Goal: Task Accomplishment & Management: Manage account settings

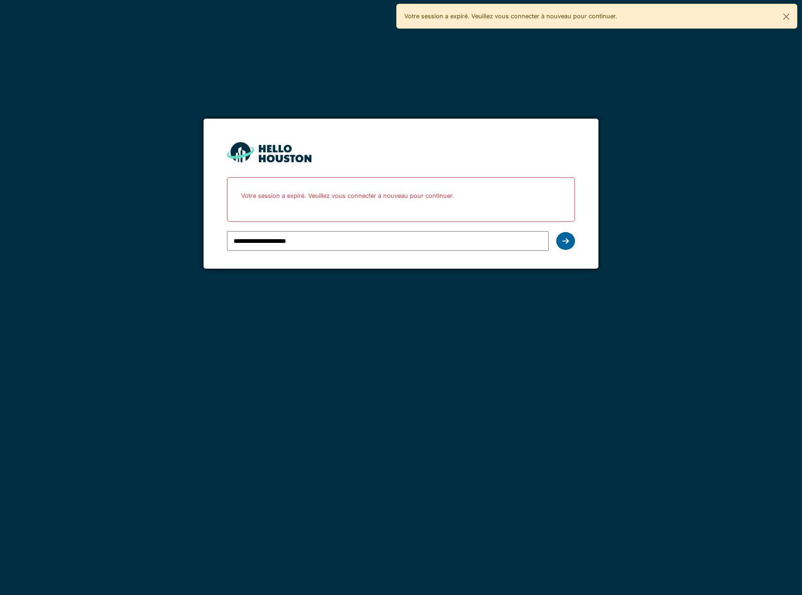
click at [566, 240] on icon at bounding box center [565, 241] width 7 height 8
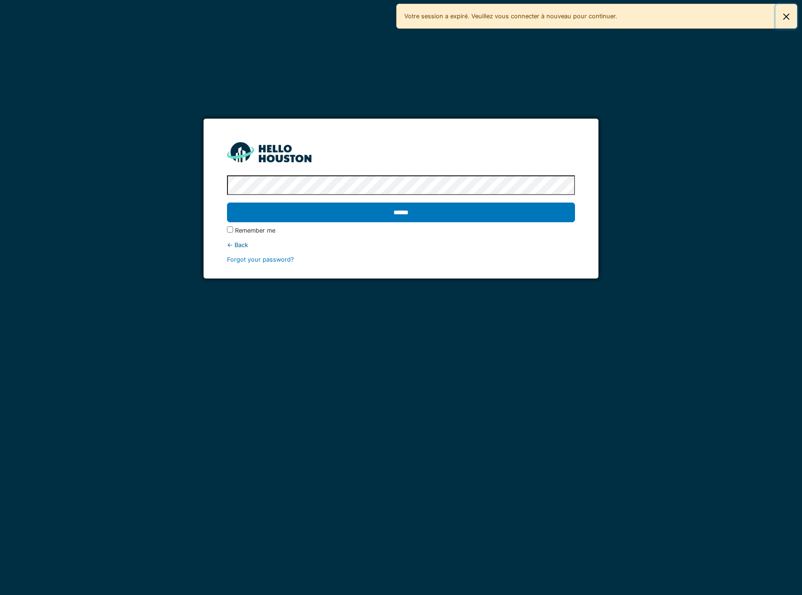
click at [783, 14] on button "Fermer" at bounding box center [785, 16] width 21 height 25
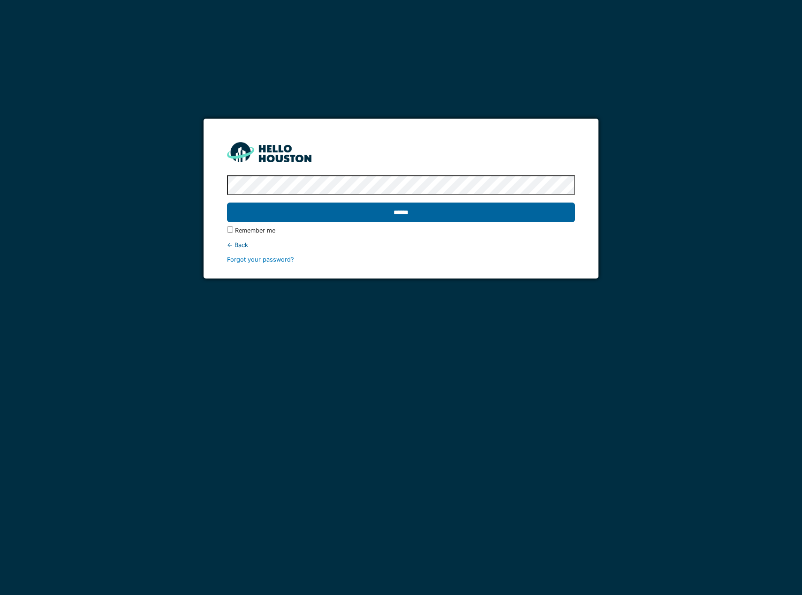
click at [409, 210] on input "******" at bounding box center [401, 213] width 348 height 20
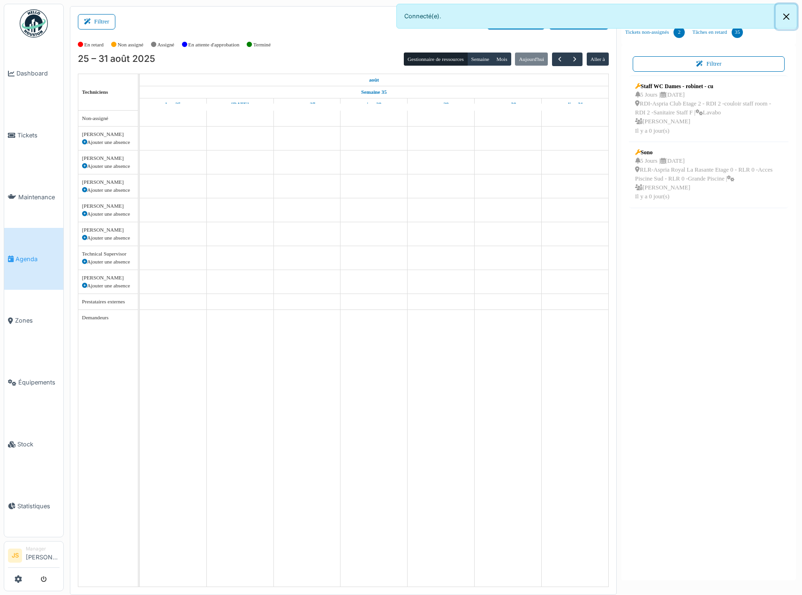
click at [787, 16] on button "Close" at bounding box center [785, 16] width 21 height 25
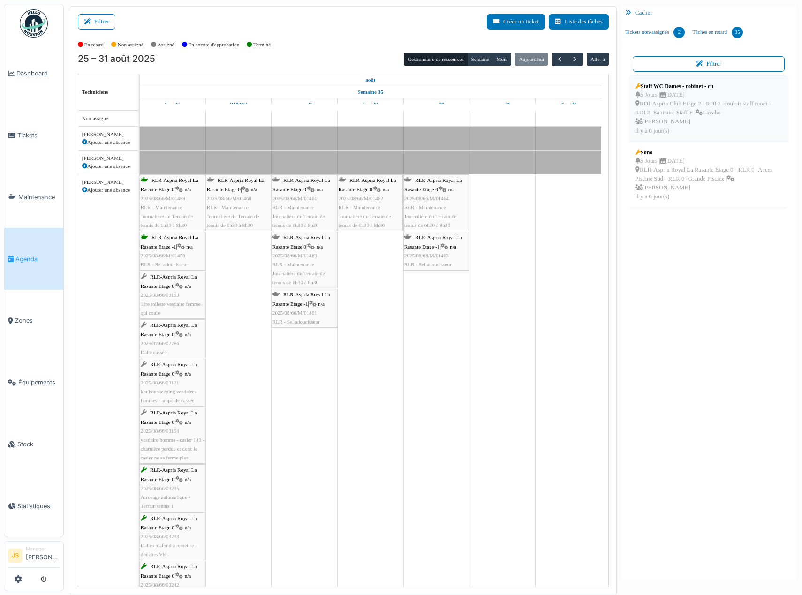
click at [681, 109] on div "5 Jours | 30/08/2025 RDI-Aspria Club Etage 2 - RDI 2 -couloir staff room - RDI …" at bounding box center [708, 112] width 147 height 45
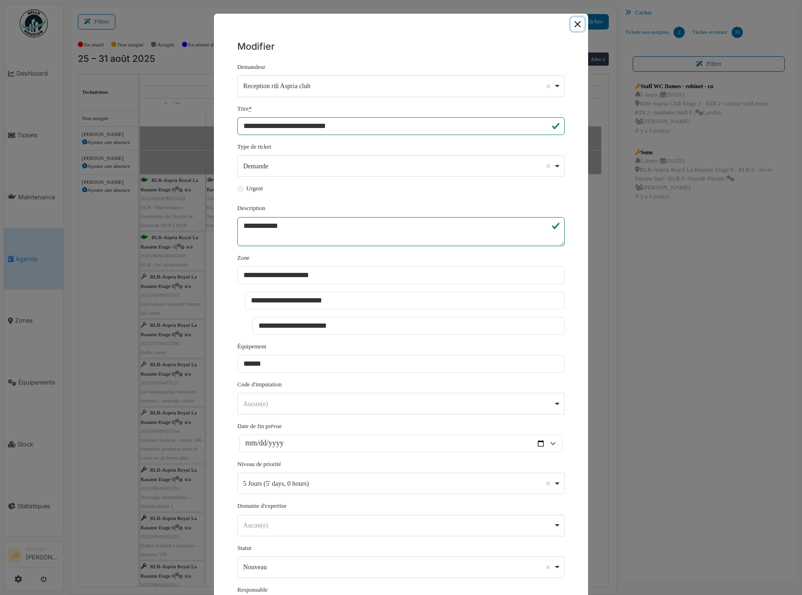
click at [570, 21] on button "Close" at bounding box center [577, 24] width 14 height 14
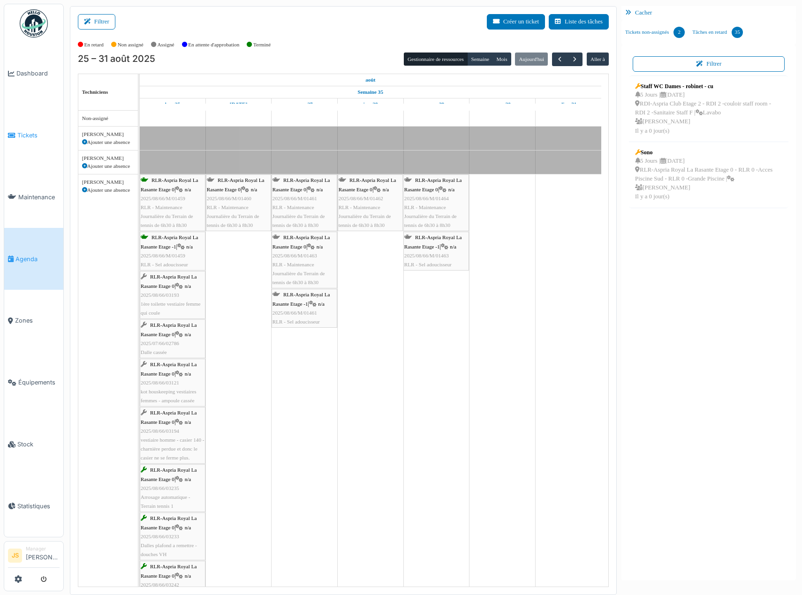
click at [30, 132] on span "Tickets" at bounding box center [38, 135] width 42 height 9
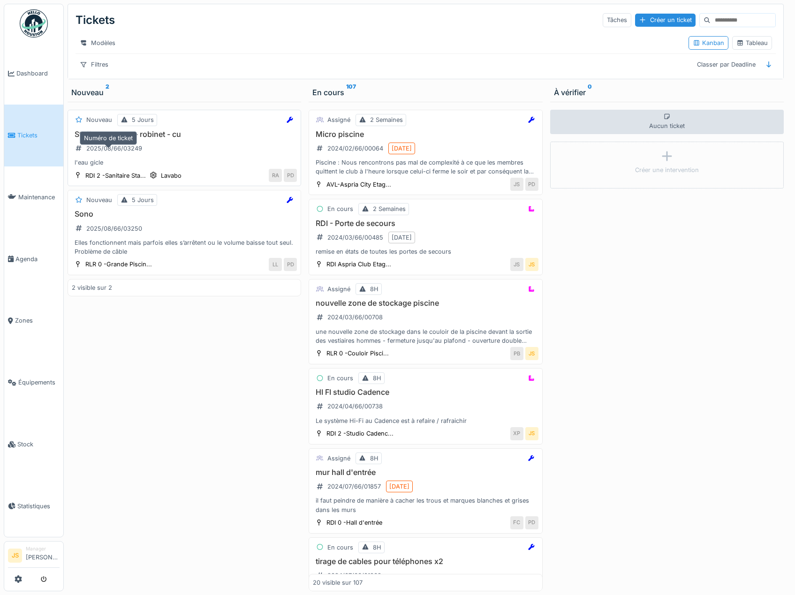
click at [110, 153] on div "2025/08/66/03249" at bounding box center [114, 148] width 56 height 9
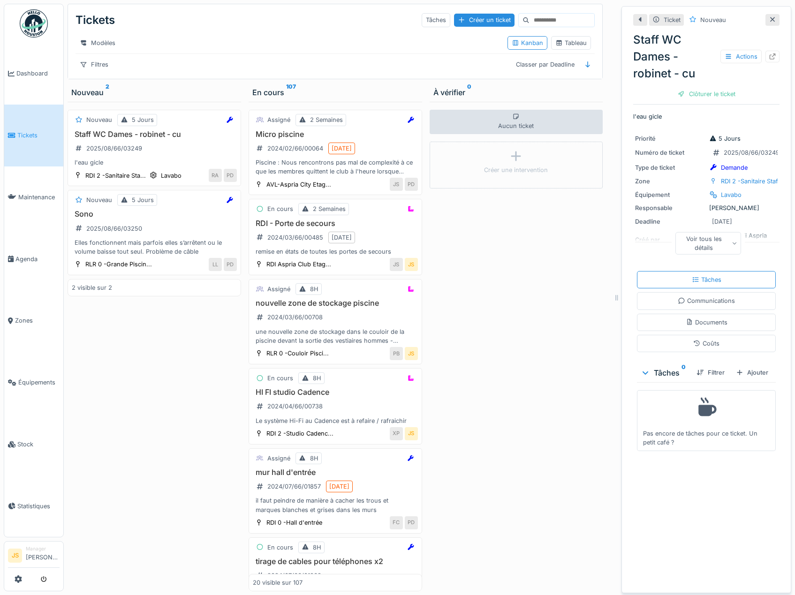
click at [747, 377] on div "Ajouter" at bounding box center [752, 372] width 40 height 13
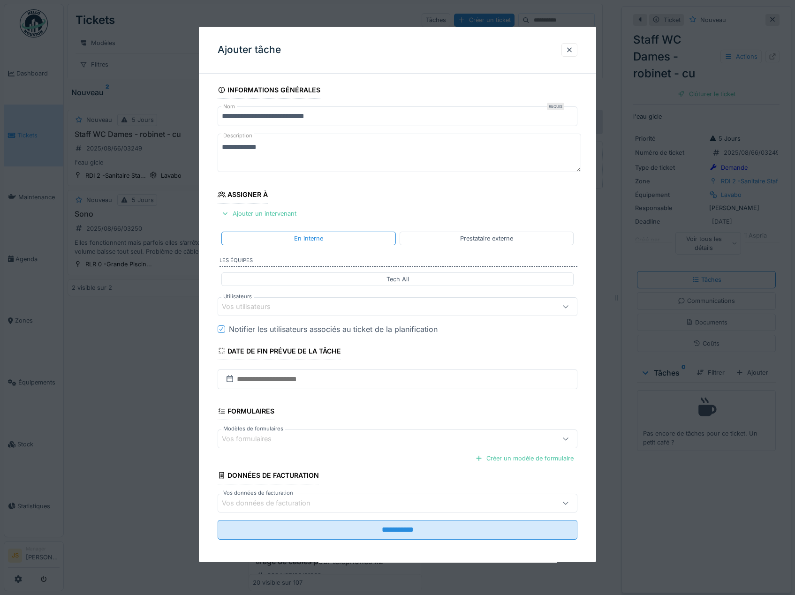
click at [245, 303] on div "Vos utilisateurs" at bounding box center [253, 306] width 62 height 10
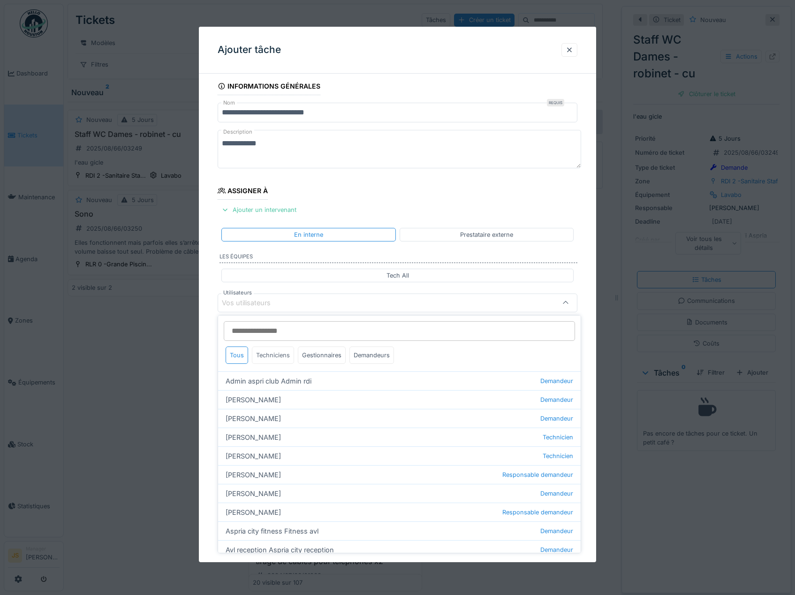
click at [278, 357] on div "Techniciens" at bounding box center [273, 354] width 42 height 17
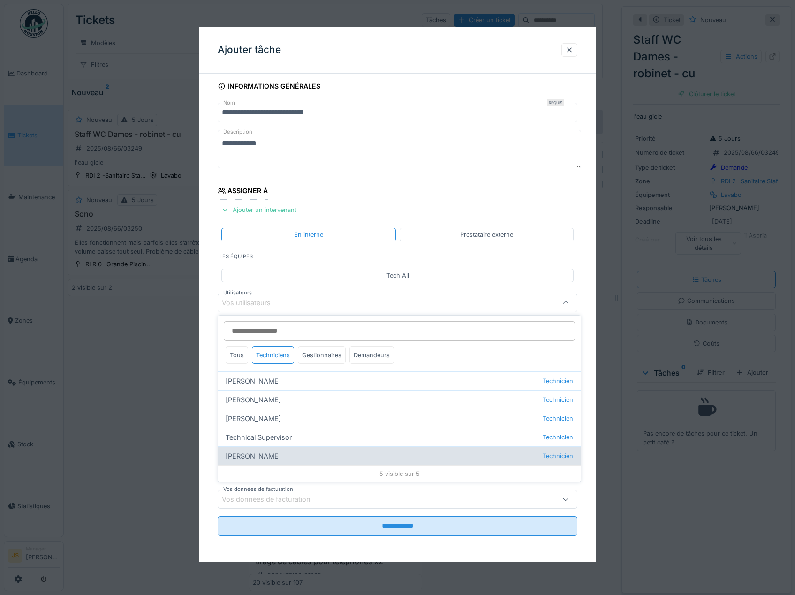
click at [276, 457] on div "Wojciech Wierozebski Technicien" at bounding box center [399, 455] width 362 height 19
type input "****"
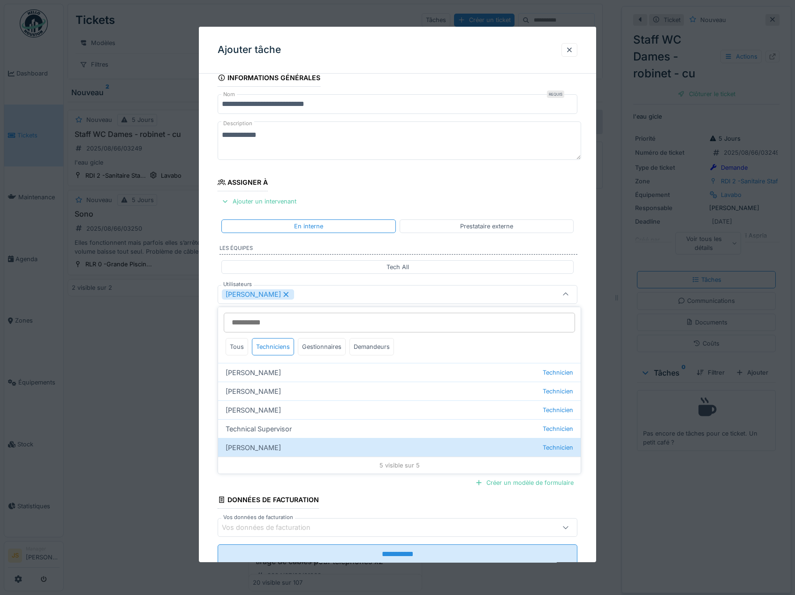
click at [208, 413] on div "**********" at bounding box center [398, 329] width 398 height 521
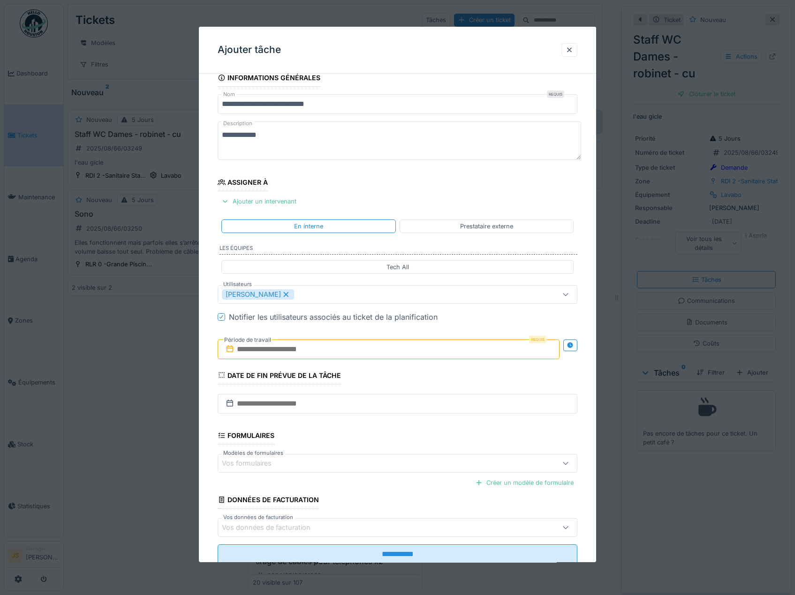
click at [259, 351] on input "text" at bounding box center [389, 349] width 342 height 20
click at [355, 470] on div "26" at bounding box center [359, 471] width 13 height 13
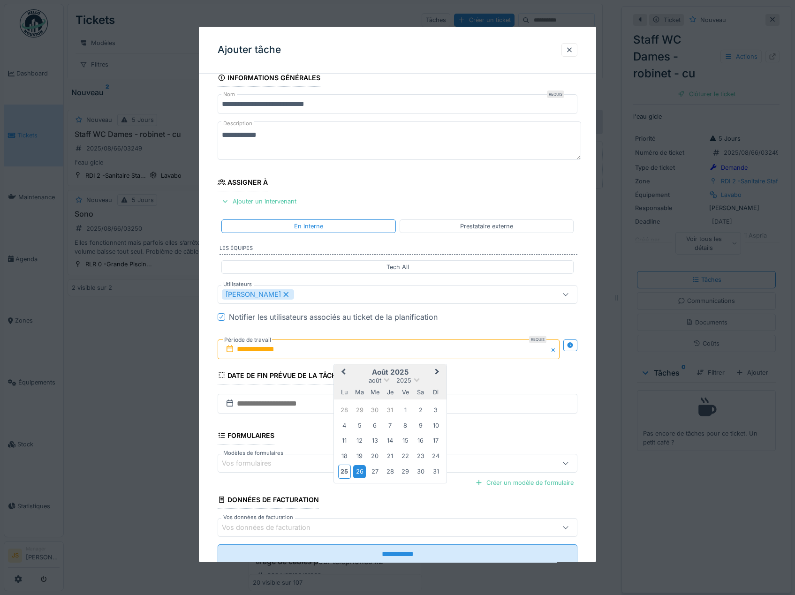
click at [357, 471] on div "26" at bounding box center [359, 471] width 13 height 13
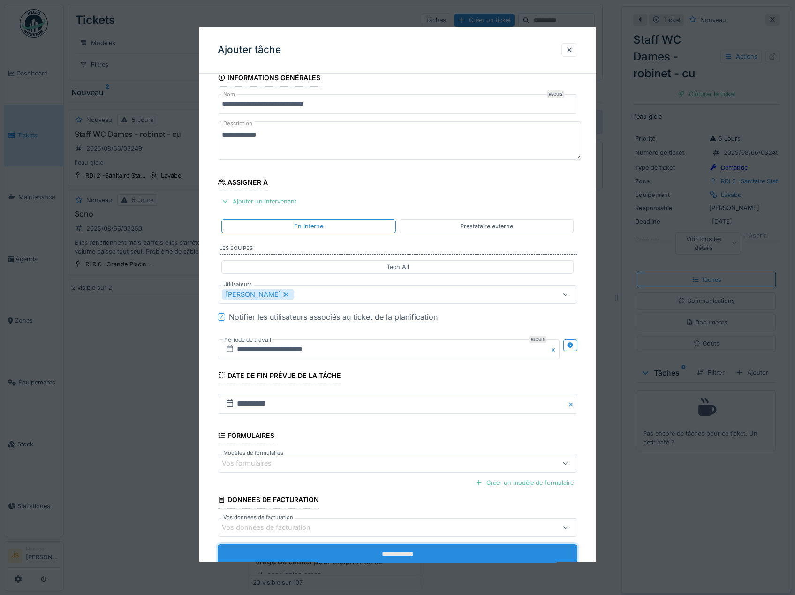
click at [396, 550] on input "**********" at bounding box center [398, 554] width 360 height 20
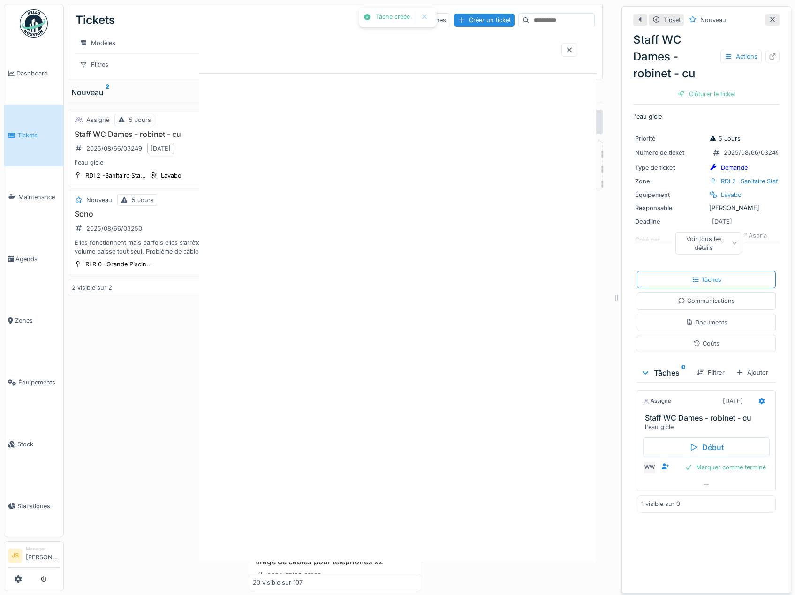
scroll to position [0, 0]
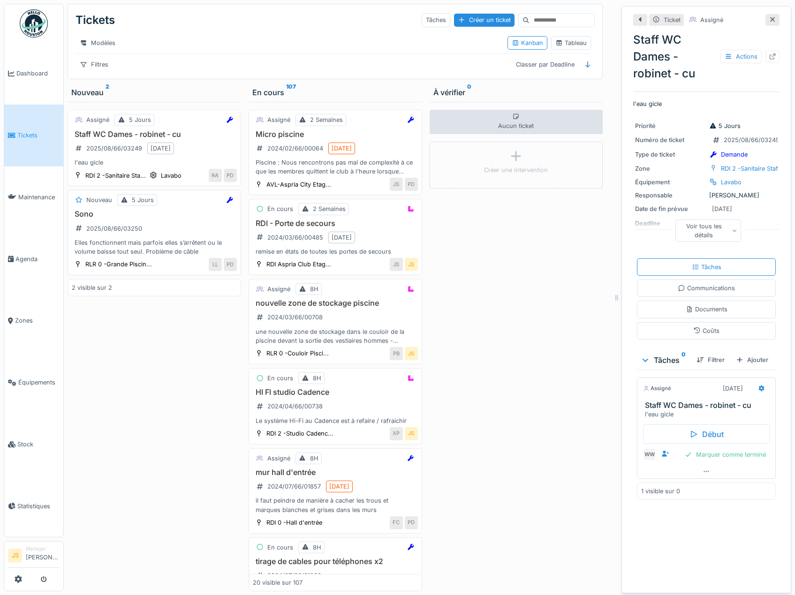
click at [147, 252] on div "Elles fonctionnent mais parfois elles s’arrêtent ou le volume baisse tout seul.…" at bounding box center [154, 247] width 165 height 18
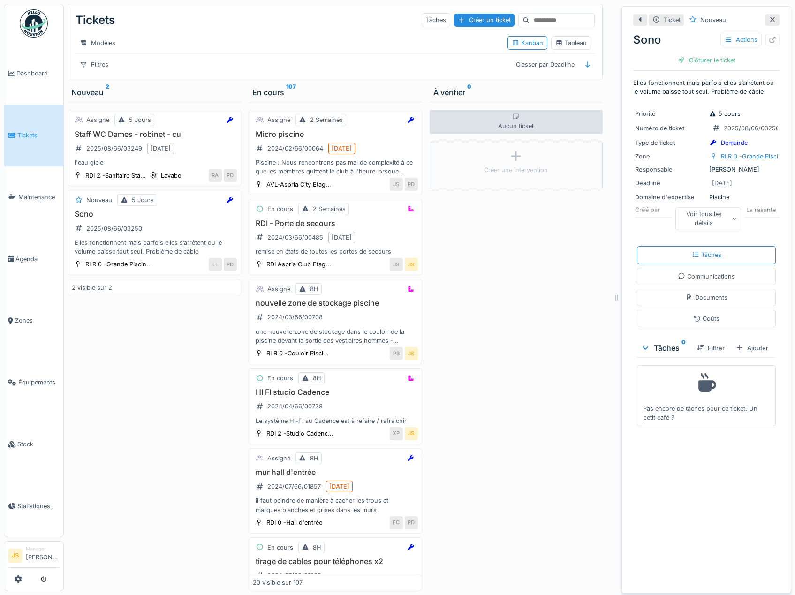
click at [716, 216] on div "Voir tous les détails" at bounding box center [708, 218] width 66 height 23
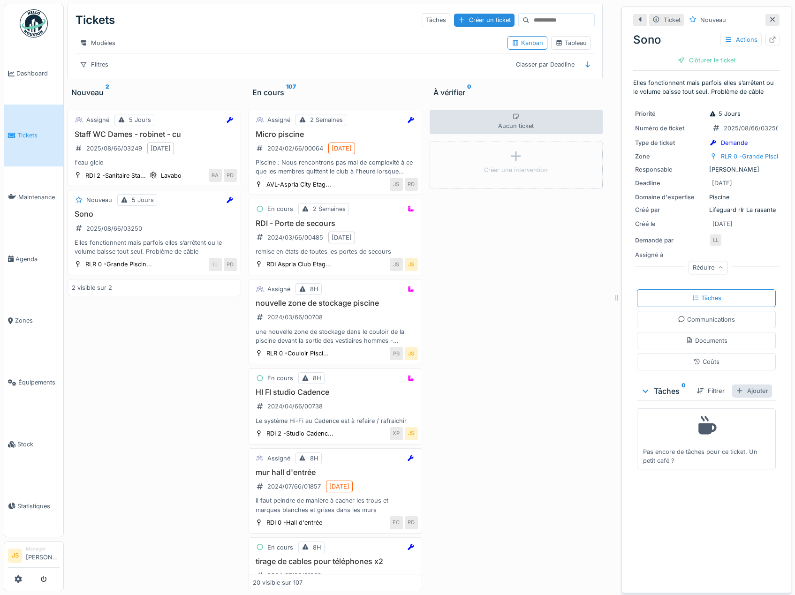
click at [746, 397] on div "Ajouter" at bounding box center [752, 390] width 40 height 13
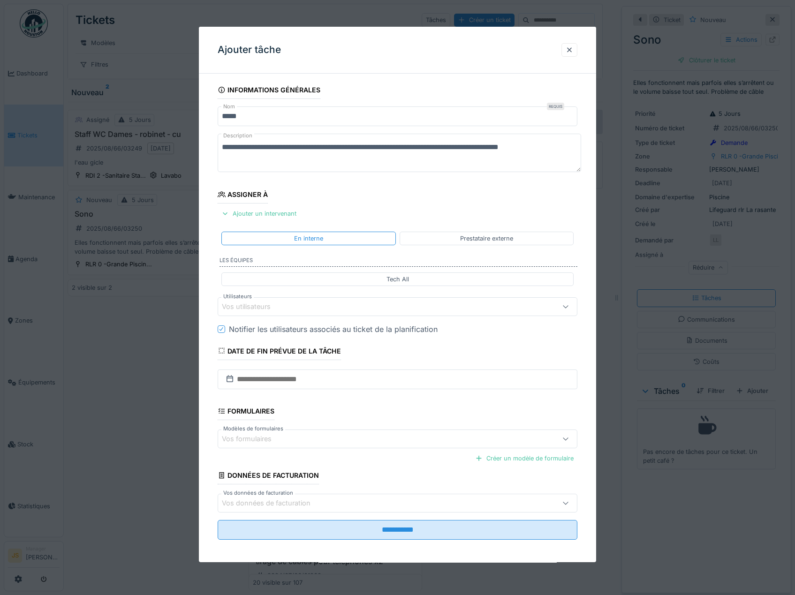
click at [248, 304] on div "Vos utilisateurs" at bounding box center [253, 306] width 62 height 10
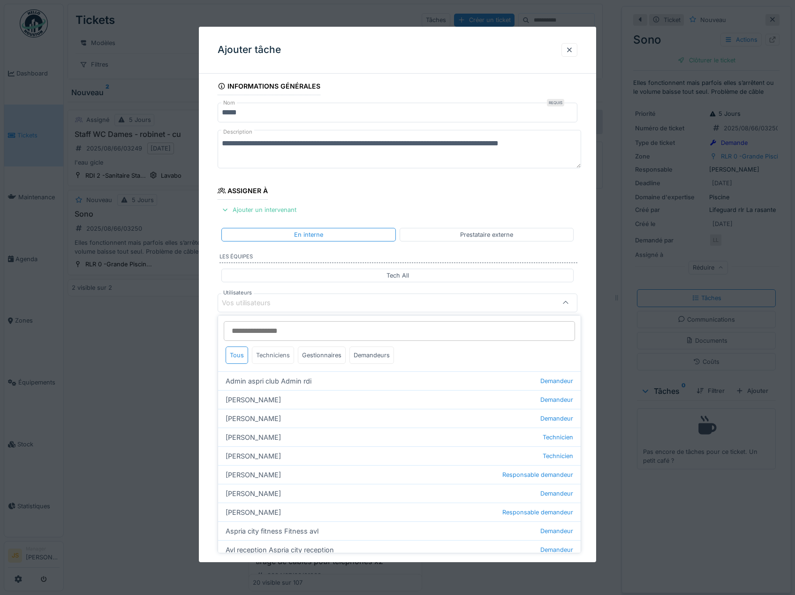
click at [276, 356] on div "Techniciens" at bounding box center [273, 354] width 42 height 17
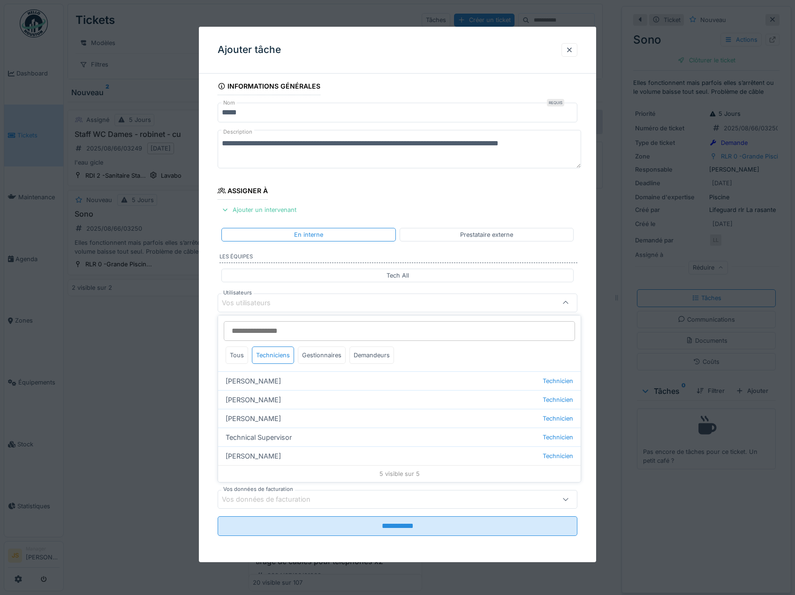
click at [209, 360] on div "**********" at bounding box center [398, 319] width 398 height 485
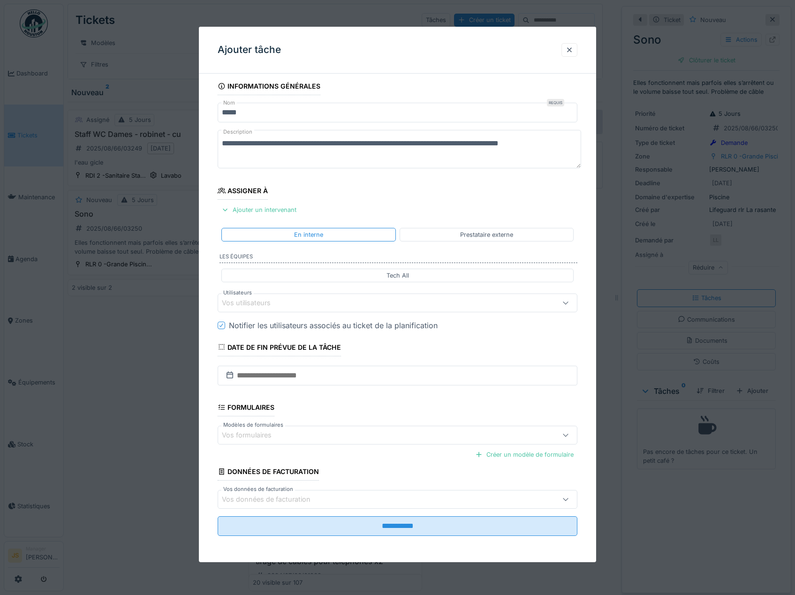
click at [272, 300] on div "Vos utilisateurs" at bounding box center [253, 303] width 62 height 10
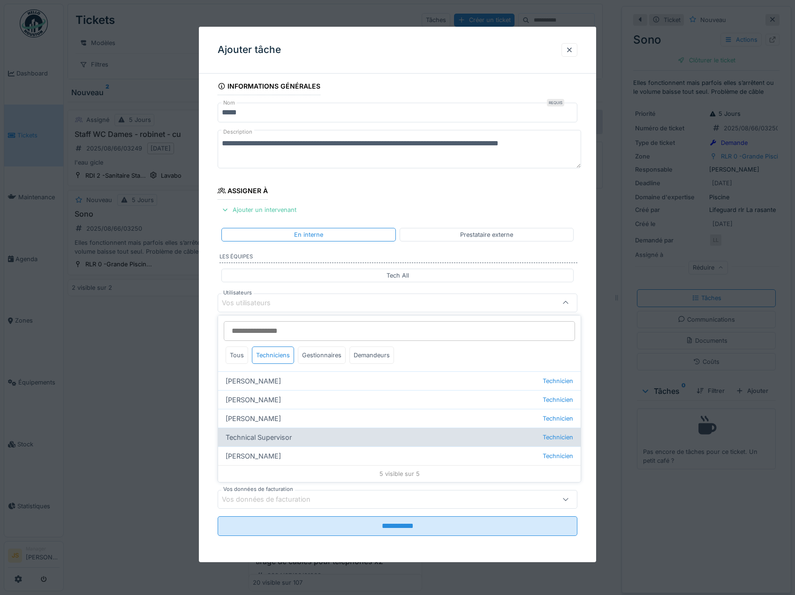
click at [259, 439] on div "Technical Supervisor Technicien" at bounding box center [399, 437] width 362 height 19
type input "****"
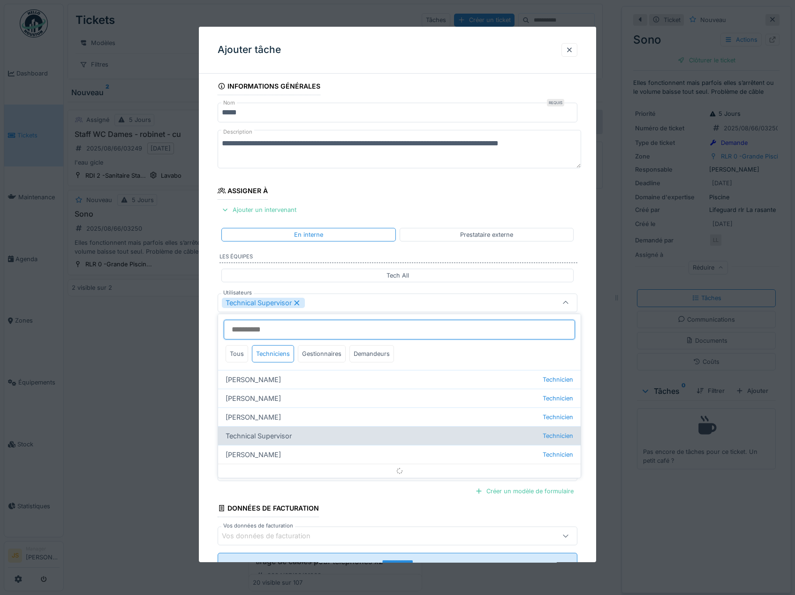
scroll to position [12, 0]
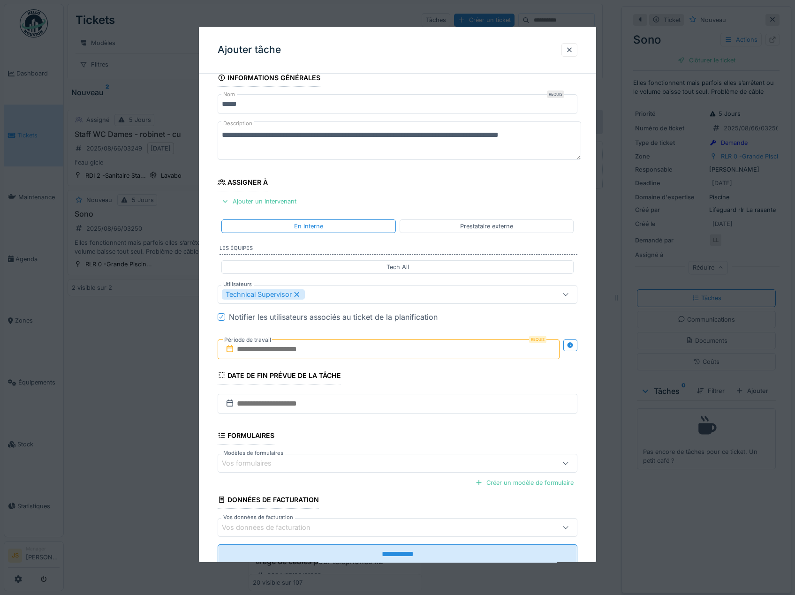
click at [210, 421] on div "**********" at bounding box center [398, 329] width 398 height 521
click at [255, 352] on input "text" at bounding box center [389, 349] width 342 height 20
click at [344, 471] on div "25" at bounding box center [344, 472] width 13 height 14
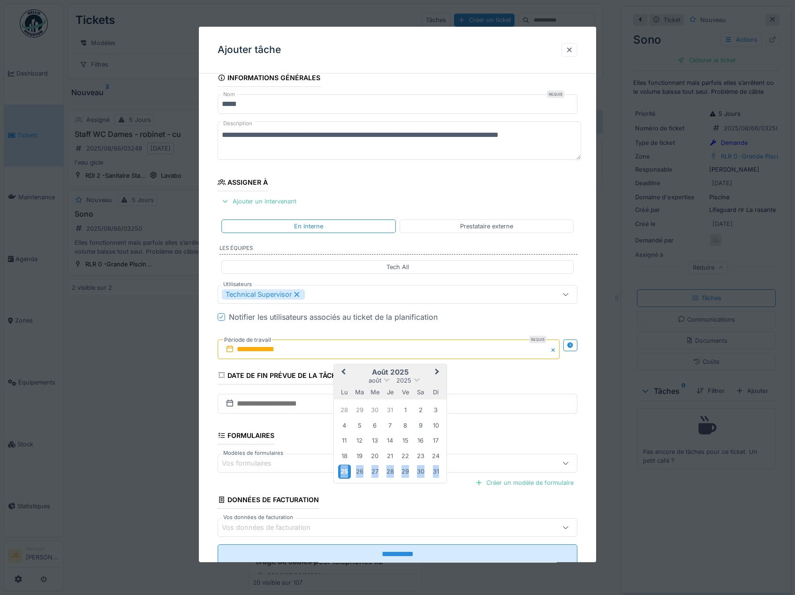
click at [344, 471] on div "25" at bounding box center [344, 472] width 13 height 14
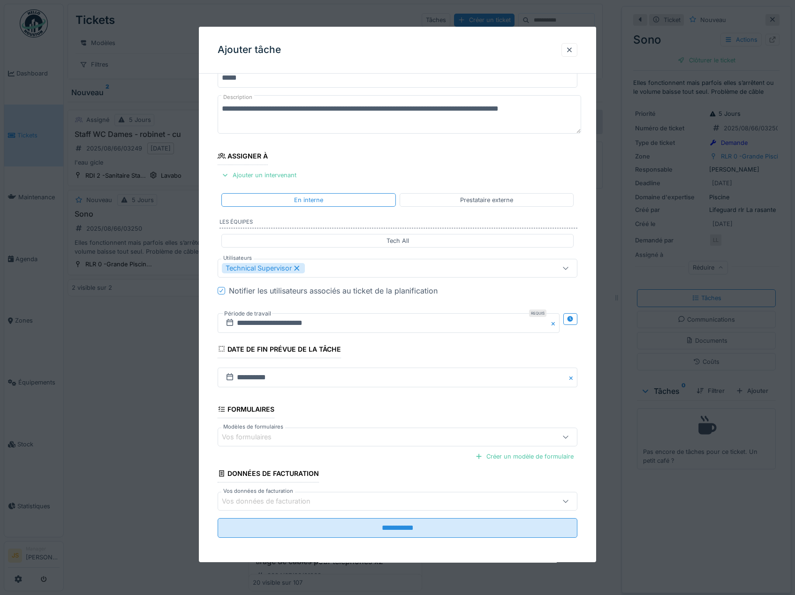
scroll to position [40, 0]
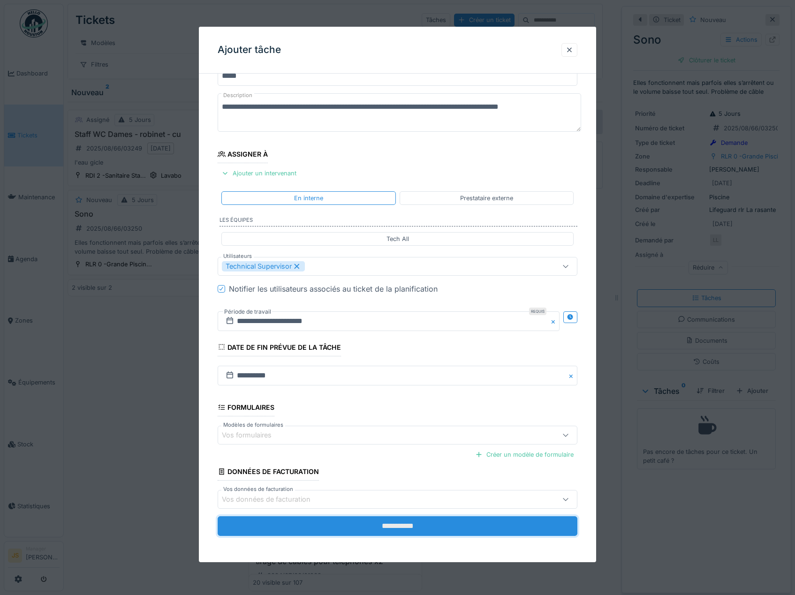
click at [414, 525] on input "**********" at bounding box center [398, 526] width 360 height 20
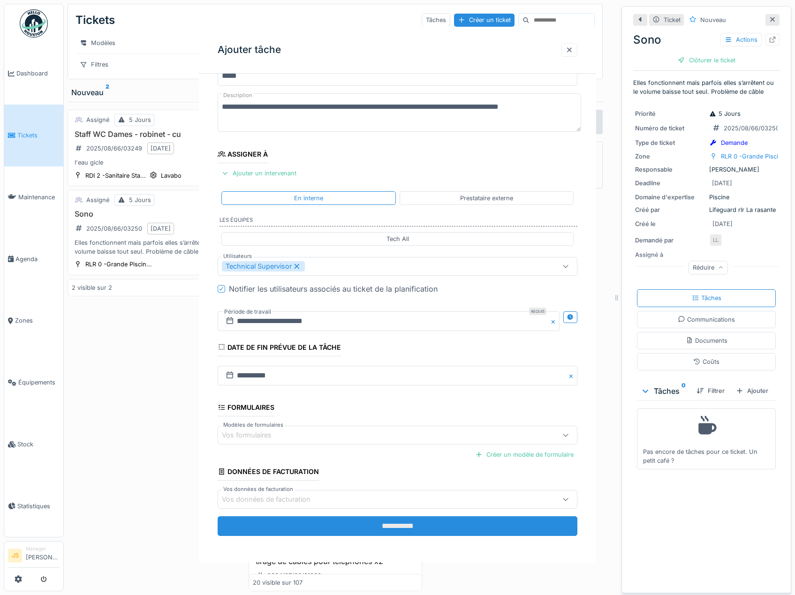
scroll to position [0, 0]
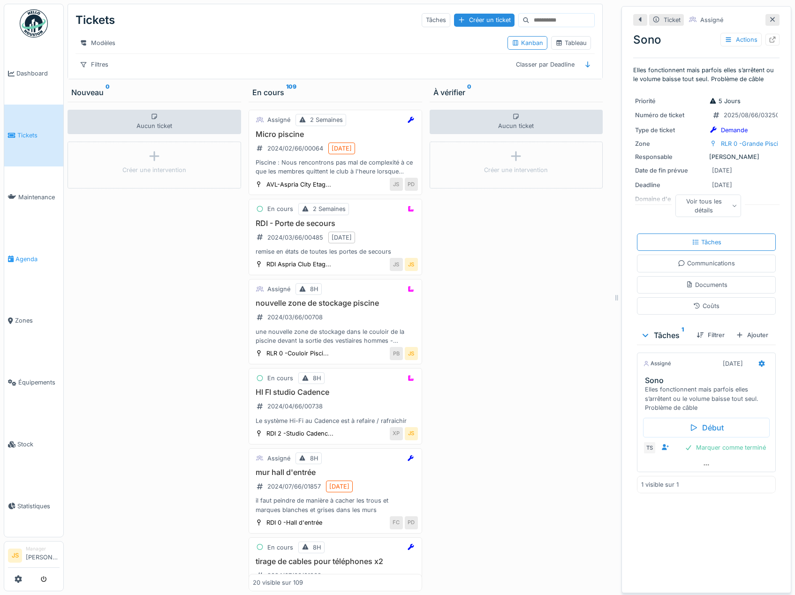
click at [24, 255] on span "Agenda" at bounding box center [37, 259] width 44 height 9
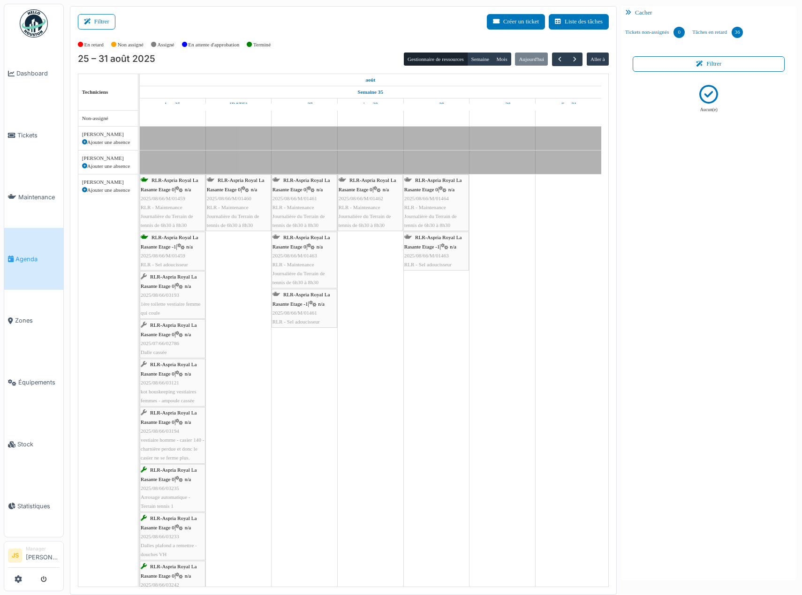
click at [173, 303] on span "1ère toilette vestiaire femme qui coule" at bounding box center [171, 308] width 60 height 15
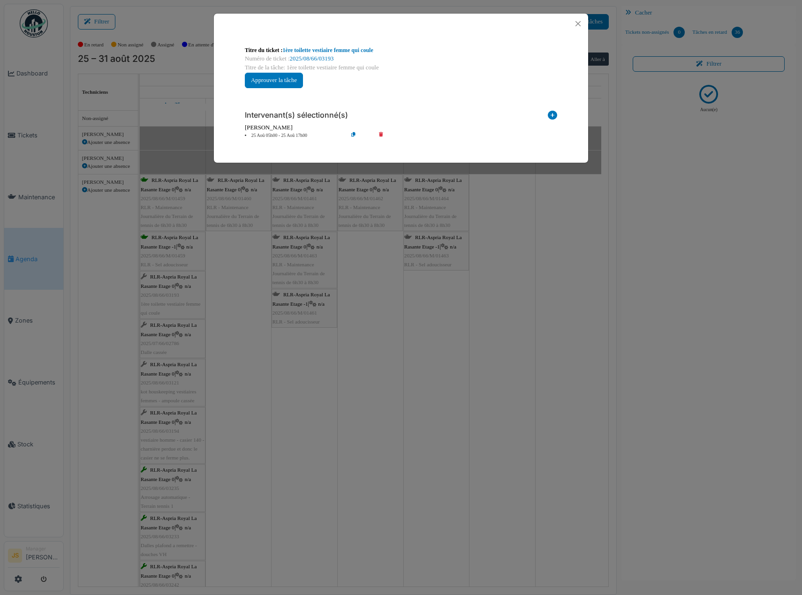
click at [381, 134] on icon at bounding box center [387, 135] width 27 height 7
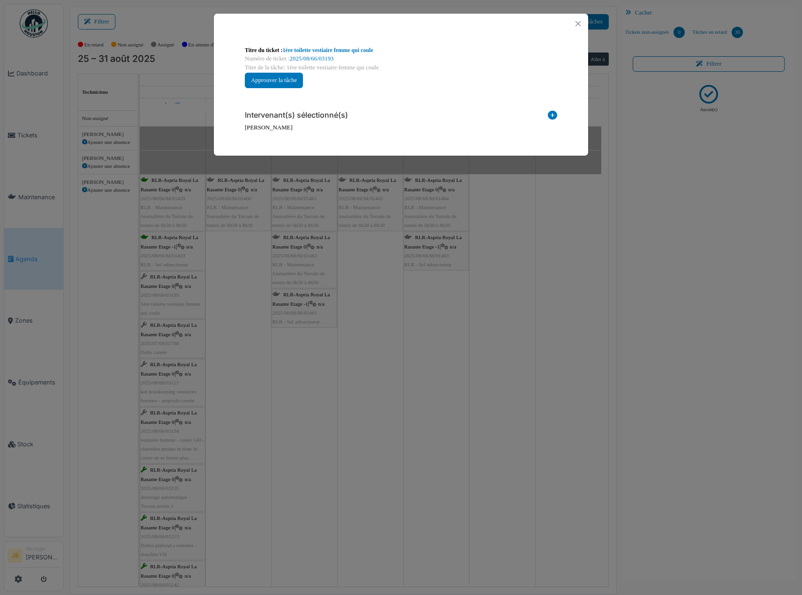
click at [553, 113] on icon at bounding box center [552, 117] width 9 height 13
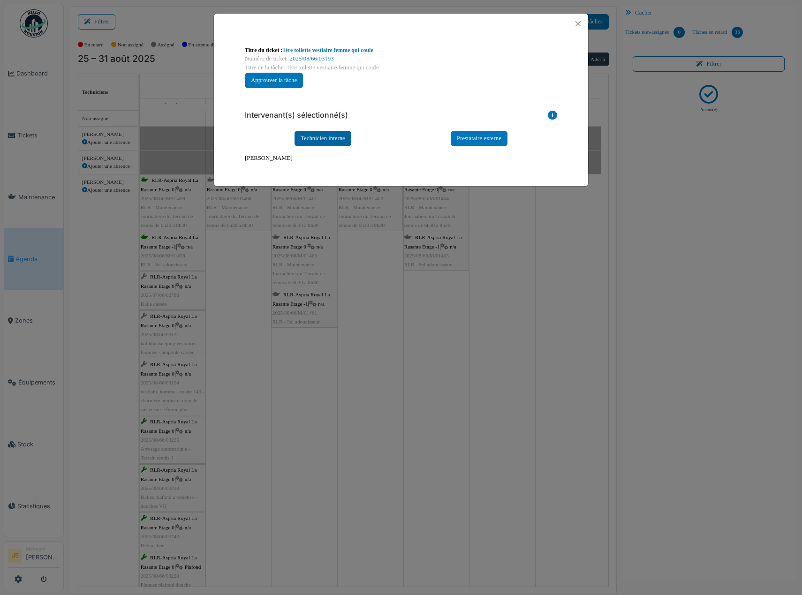
click at [338, 136] on div "Technicien interne" at bounding box center [322, 138] width 57 height 15
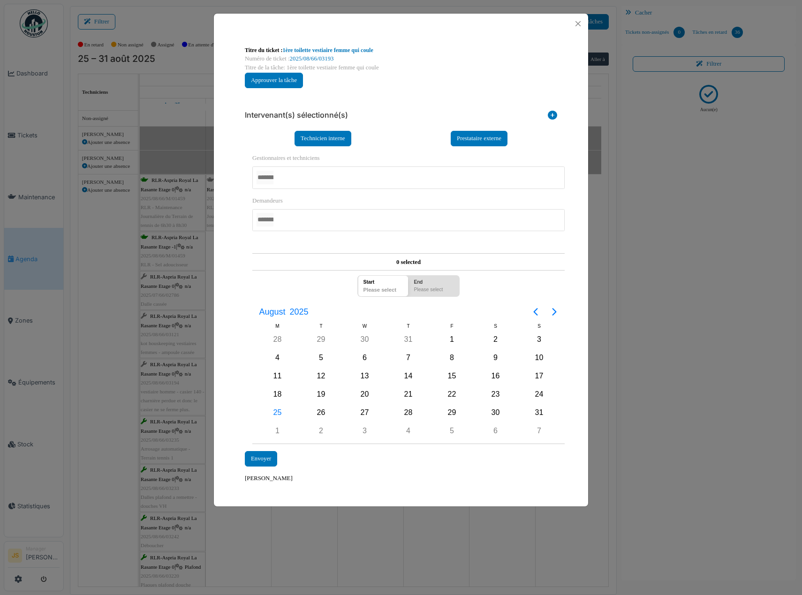
click at [297, 173] on div at bounding box center [408, 177] width 312 height 22
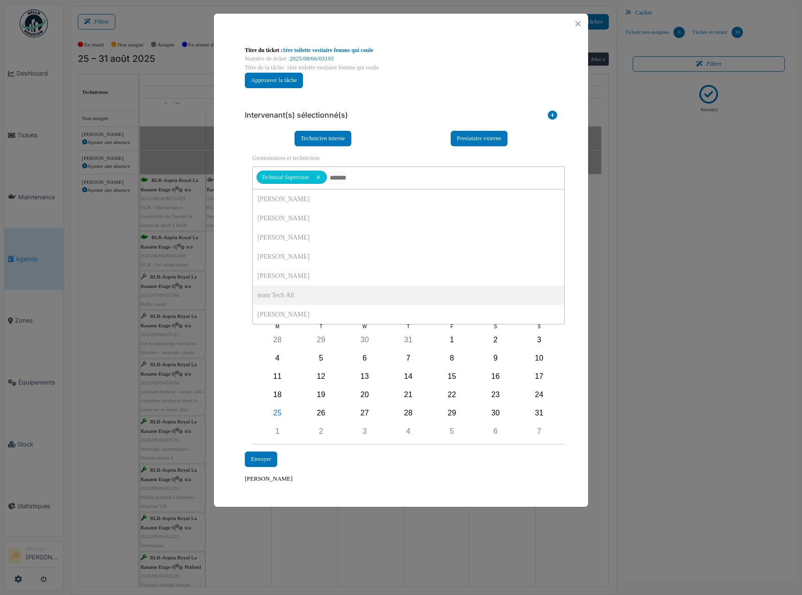
click at [236, 293] on div "**********" at bounding box center [401, 265] width 374 height 462
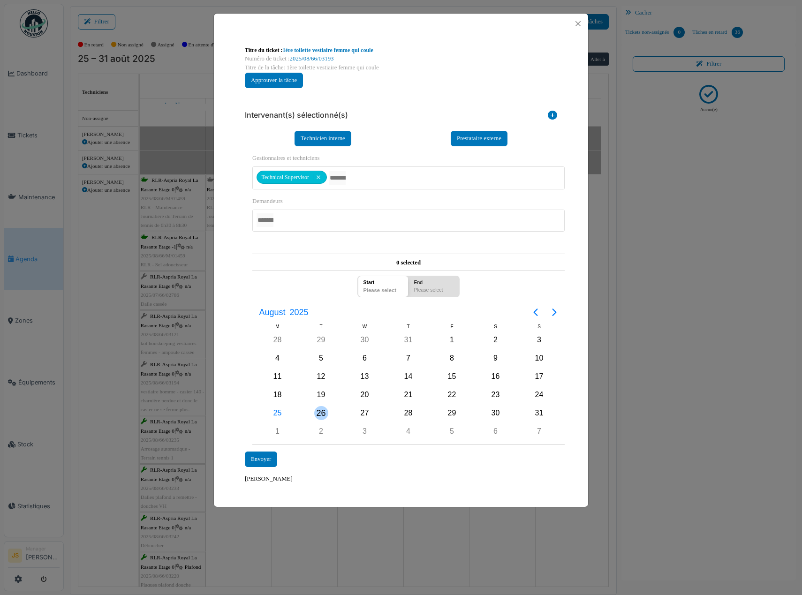
click at [318, 411] on div "26" at bounding box center [321, 413] width 14 height 14
click at [320, 411] on div "26" at bounding box center [321, 413] width 14 height 14
click at [262, 458] on div "Envoyer" at bounding box center [261, 458] width 32 height 15
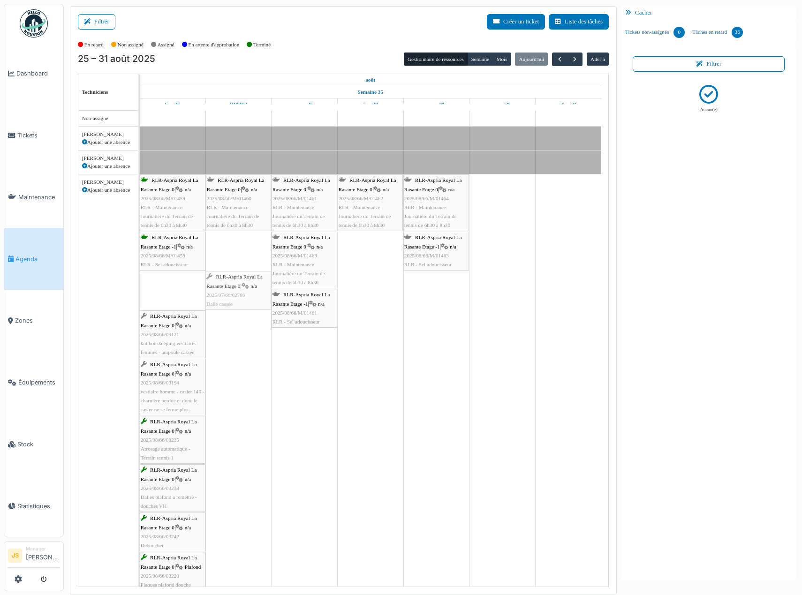
drag, startPoint x: 168, startPoint y: 291, endPoint x: 223, endPoint y: 287, distance: 55.4
click at [140, 287] on div "RLR-Aspria Royal La Rasante Etage 0 | n/a 2025/08/66/M/01459 RLR - Maintenance …" at bounding box center [140, 512] width 0 height 677
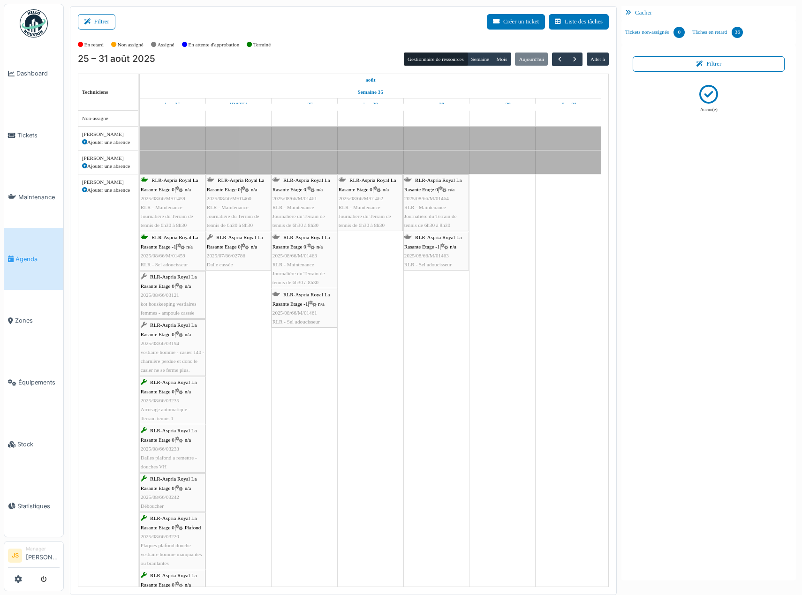
click at [237, 256] on span "2025/07/66/02786" at bounding box center [226, 256] width 38 height 6
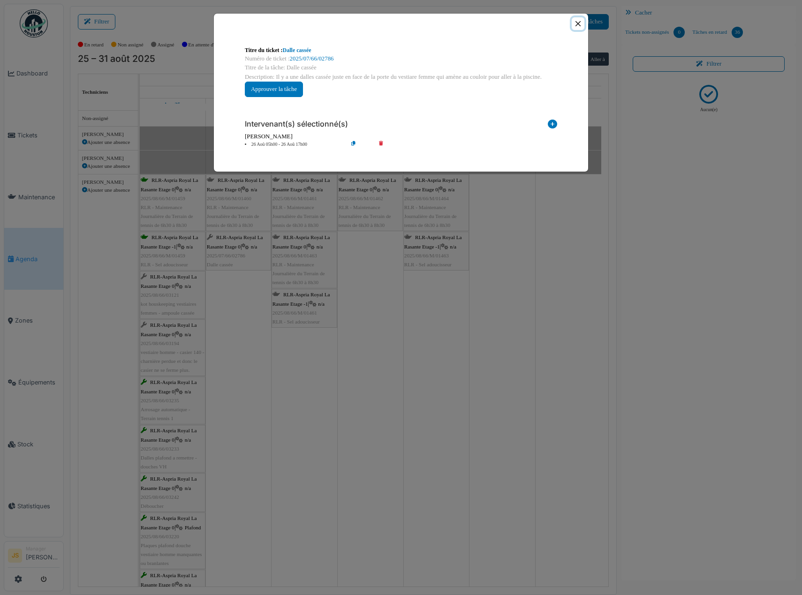
click at [578, 23] on button "Close" at bounding box center [577, 23] width 13 height 13
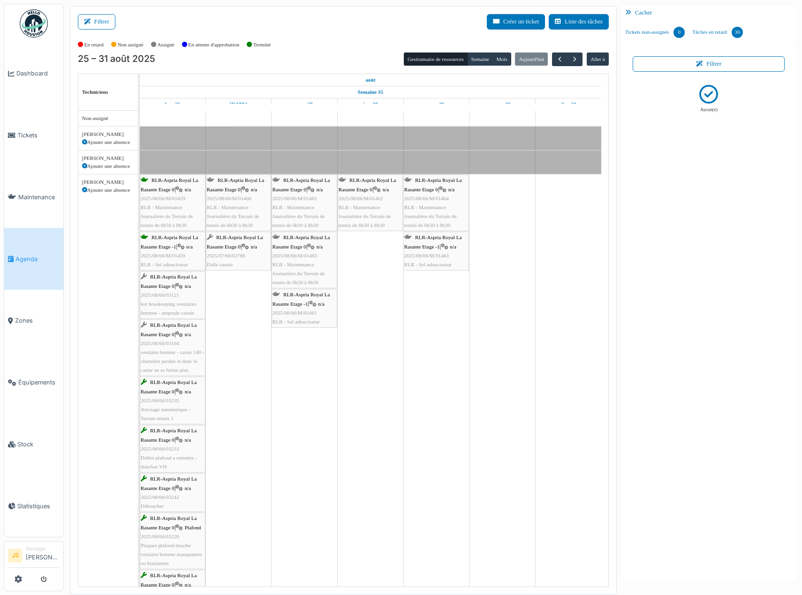
click at [170, 308] on div "RLR-Aspria Royal La Rasante Etage 0 | n/a 2025/08/66/03121 kot houskeeping vest…" at bounding box center [173, 294] width 64 height 45
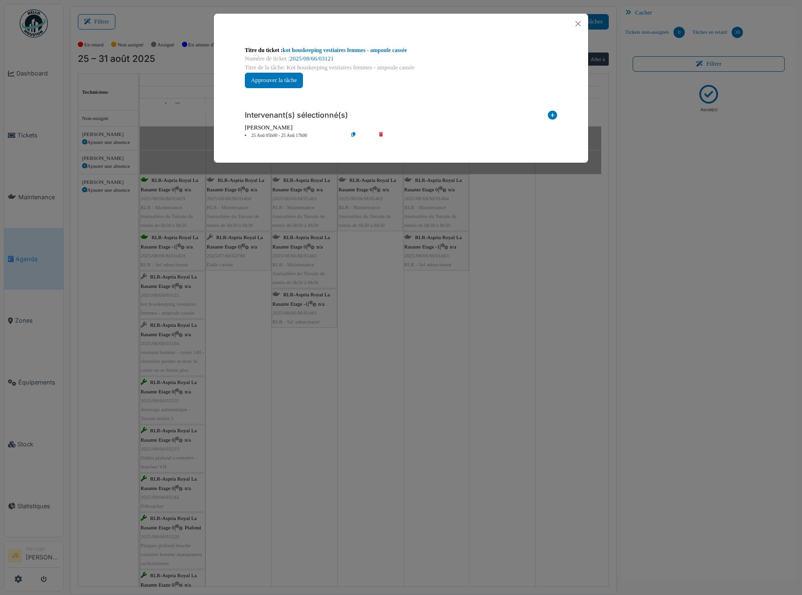
click at [380, 134] on icon at bounding box center [387, 135] width 27 height 7
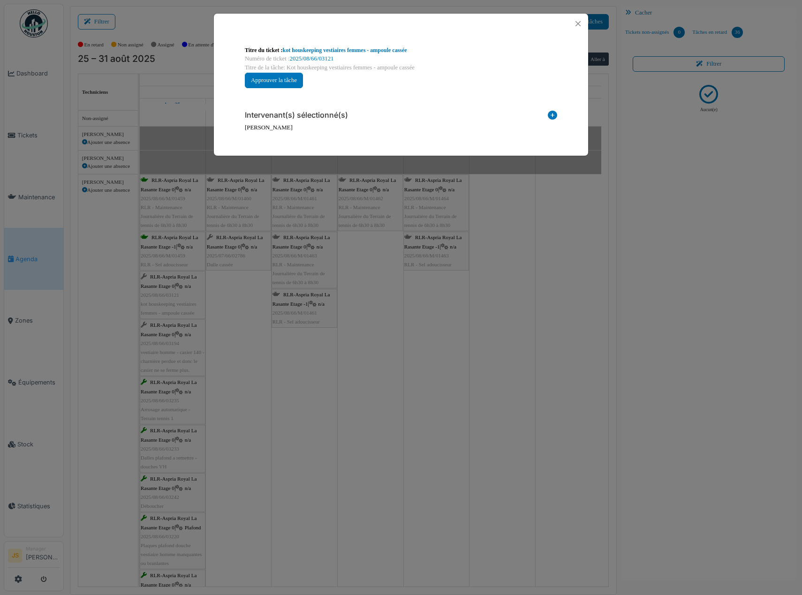
click at [550, 114] on icon at bounding box center [552, 117] width 9 height 13
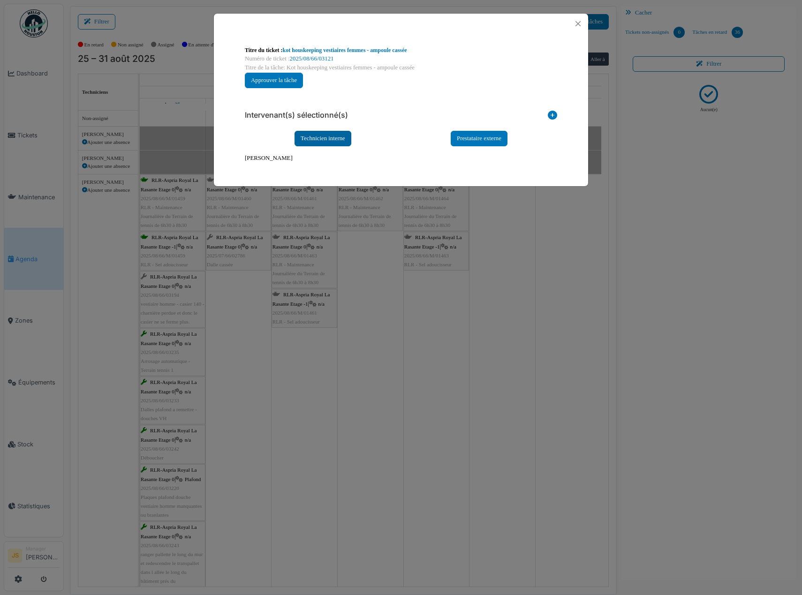
click at [336, 140] on div "Technicien interne" at bounding box center [322, 138] width 57 height 15
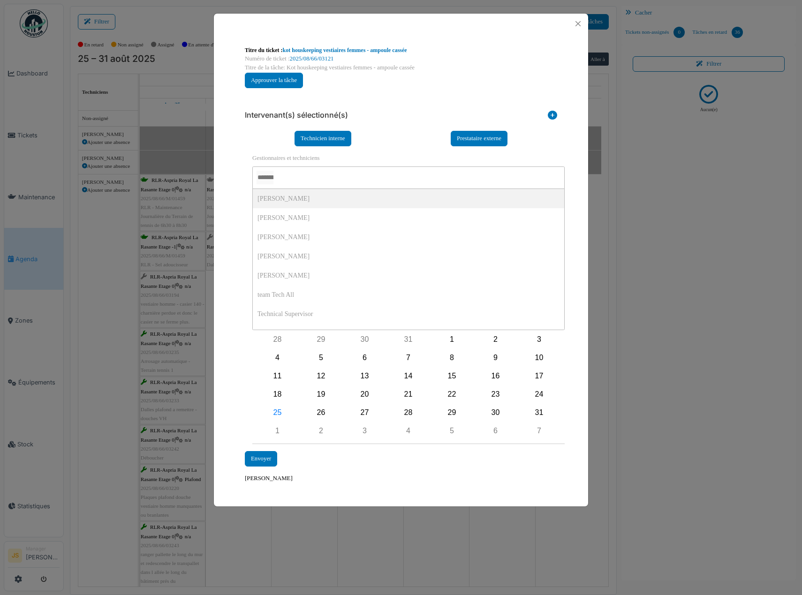
click at [273, 179] on input "AUCUN(E)" at bounding box center [264, 178] width 17 height 14
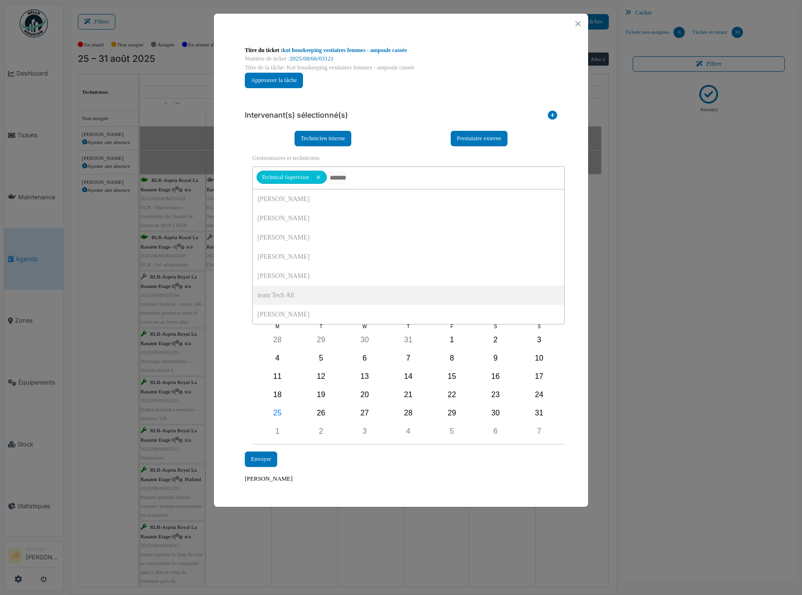
click at [226, 293] on div "**********" at bounding box center [401, 265] width 374 height 462
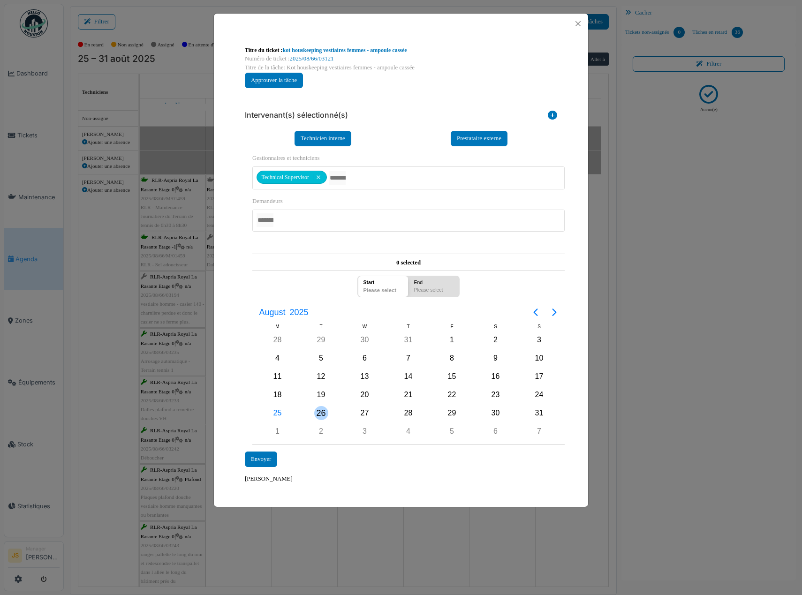
click at [321, 412] on div "26" at bounding box center [321, 413] width 14 height 14
click at [321, 413] on div "26" at bounding box center [321, 413] width 14 height 14
click at [268, 458] on div "Envoyer" at bounding box center [261, 458] width 32 height 15
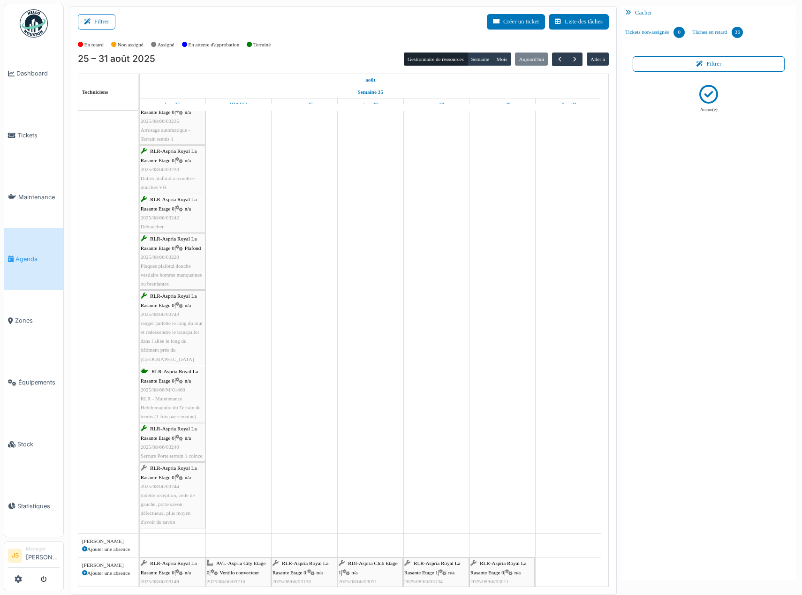
scroll to position [234, 0]
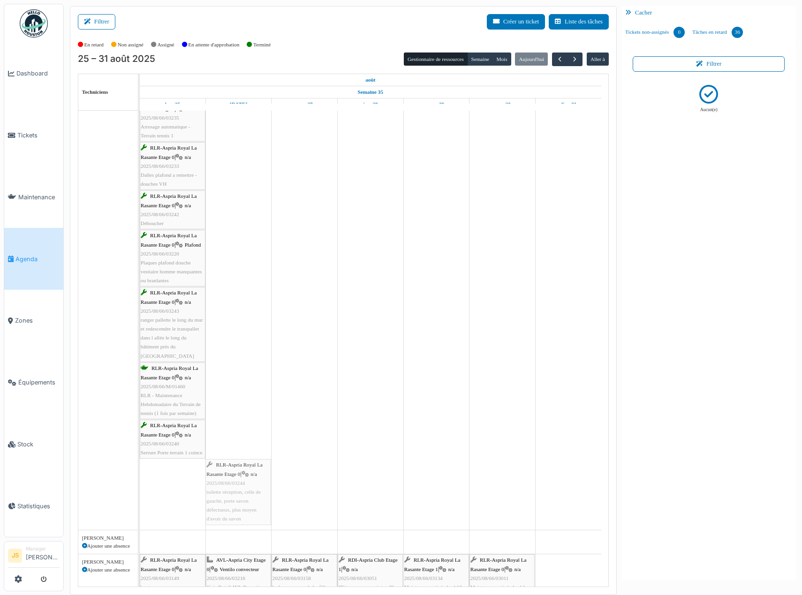
drag, startPoint x: 165, startPoint y: 497, endPoint x: 215, endPoint y: 495, distance: 50.2
click at [140, 495] on div "RLR-Aspria Royal La Rasante Etage 0 | n/a 2025/08/66/M/01459 RLR - Maintenance …" at bounding box center [140, 235] width 0 height 590
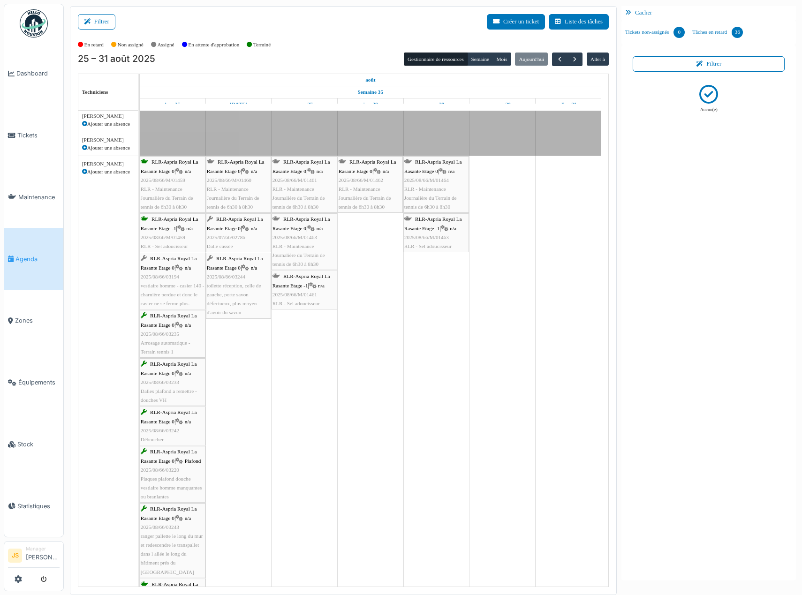
scroll to position [0, 0]
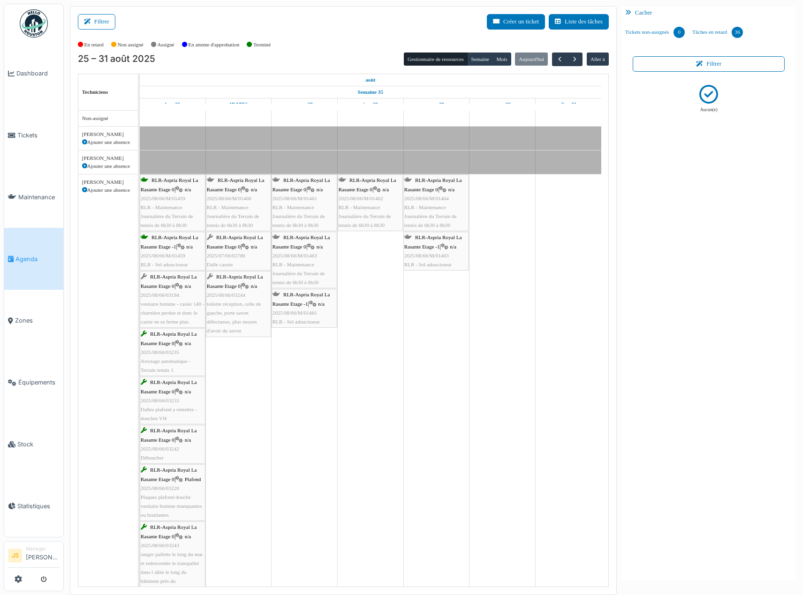
click at [165, 304] on span "vestiaire homme - casier 140 - charnière perdue et donc le casier ne se ferme p…" at bounding box center [173, 312] width 64 height 23
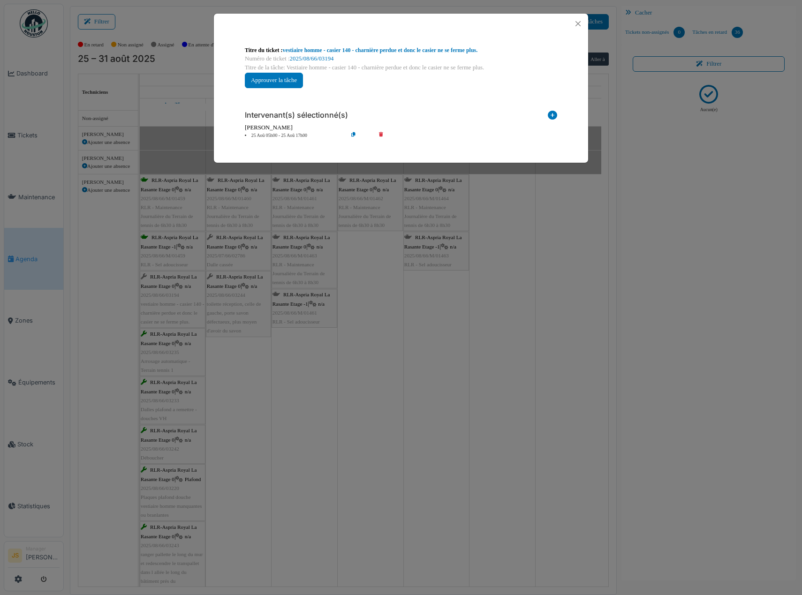
click at [381, 134] on icon at bounding box center [387, 135] width 27 height 7
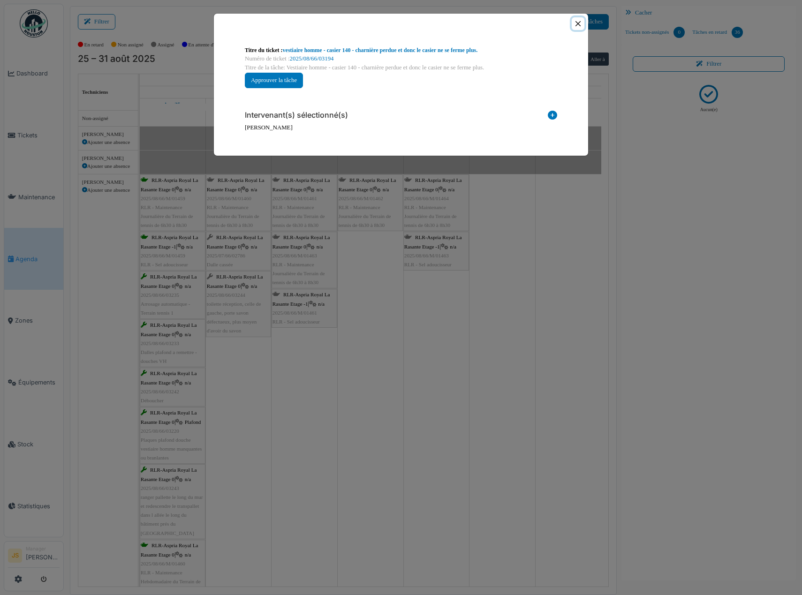
click at [577, 23] on button "Close" at bounding box center [577, 23] width 13 height 13
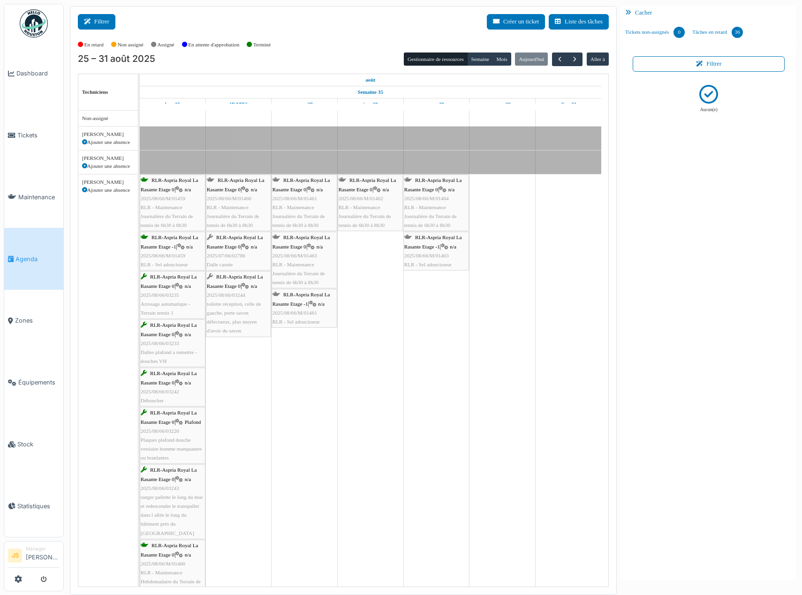
click at [113, 21] on button "Filtrer" at bounding box center [97, 21] width 38 height 15
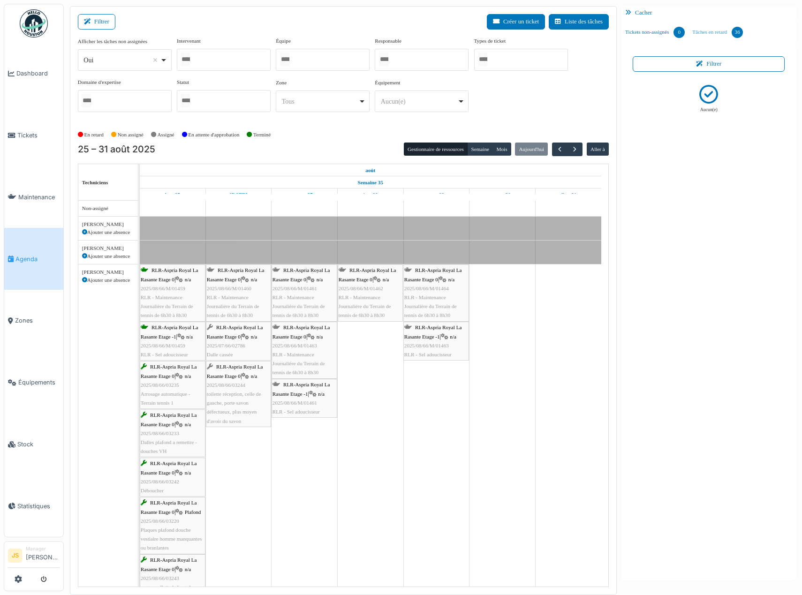
click at [708, 33] on link "Tâches en retard 36" at bounding box center [717, 32] width 58 height 25
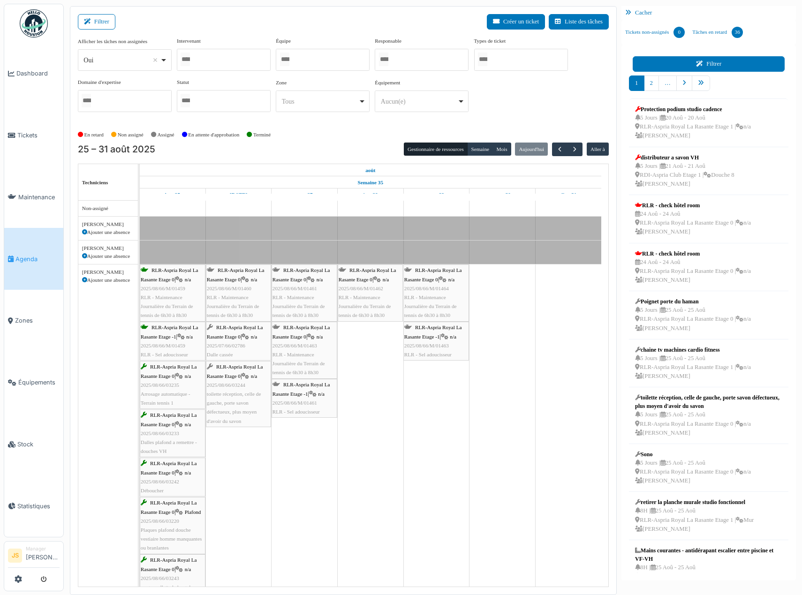
click at [698, 66] on icon at bounding box center [701, 64] width 10 height 6
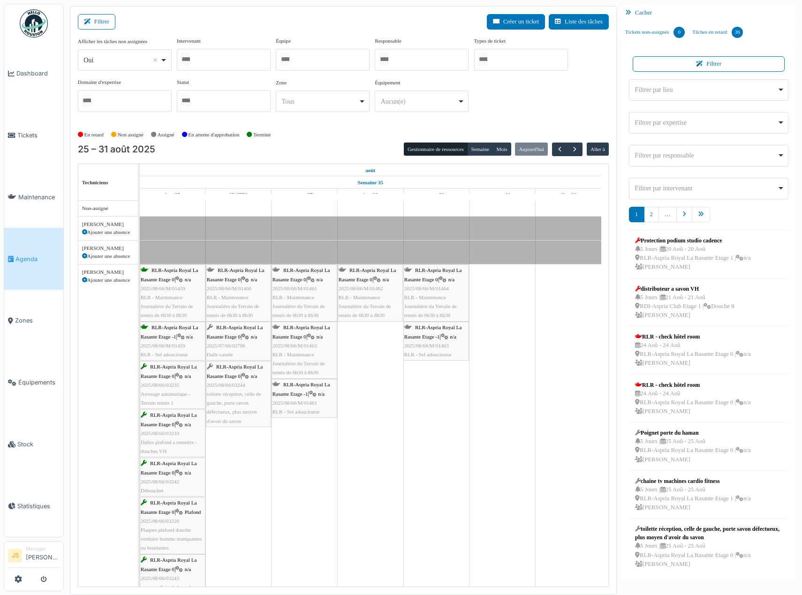
click at [676, 89] on div "Filtrer par lieu Remove item" at bounding box center [706, 90] width 142 height 10
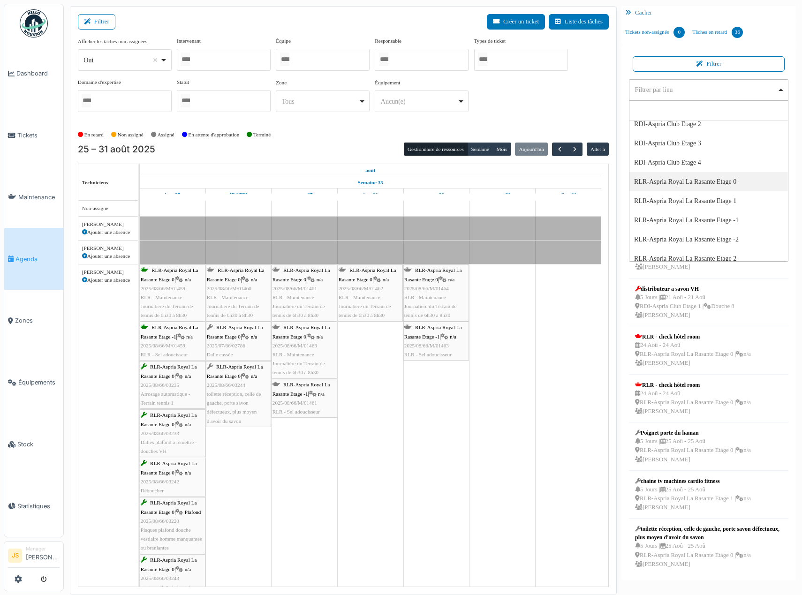
select select "*****"
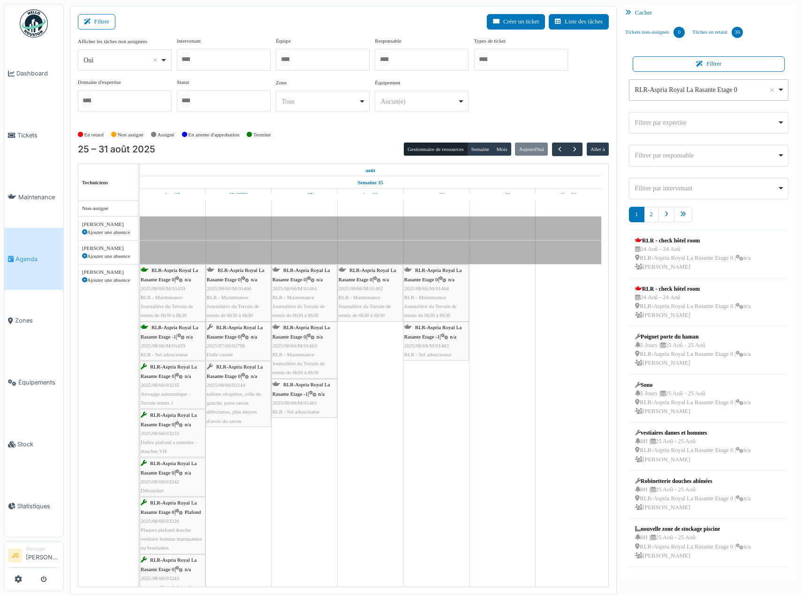
click at [694, 113] on div "**********" at bounding box center [708, 123] width 159 height 22
click at [695, 130] on div "**********" at bounding box center [708, 123] width 159 height 22
click at [648, 216] on link "2" at bounding box center [651, 214] width 15 height 15
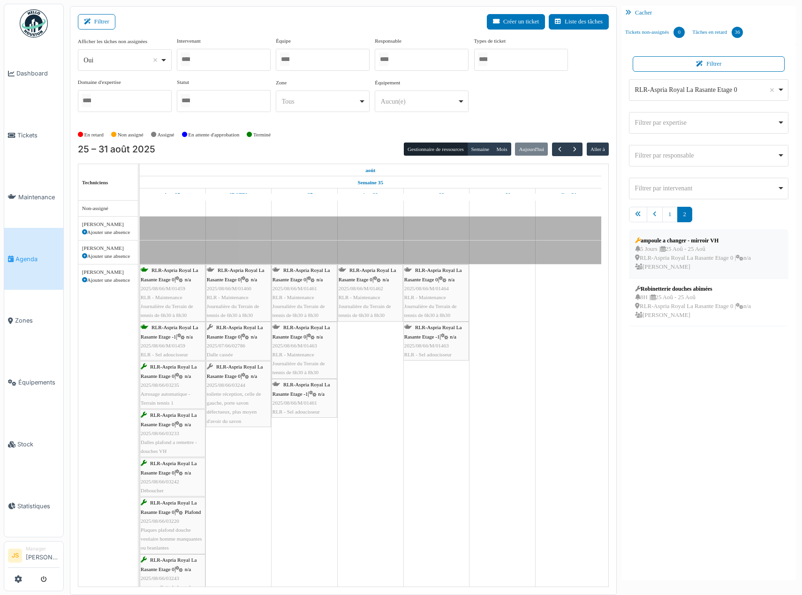
click at [679, 251] on div "5 Jours | 25 Aoû - 25 Aoû RLR-Aspria Royal La Rasante Etage 0 | n/a Pierre De k…" at bounding box center [693, 258] width 116 height 27
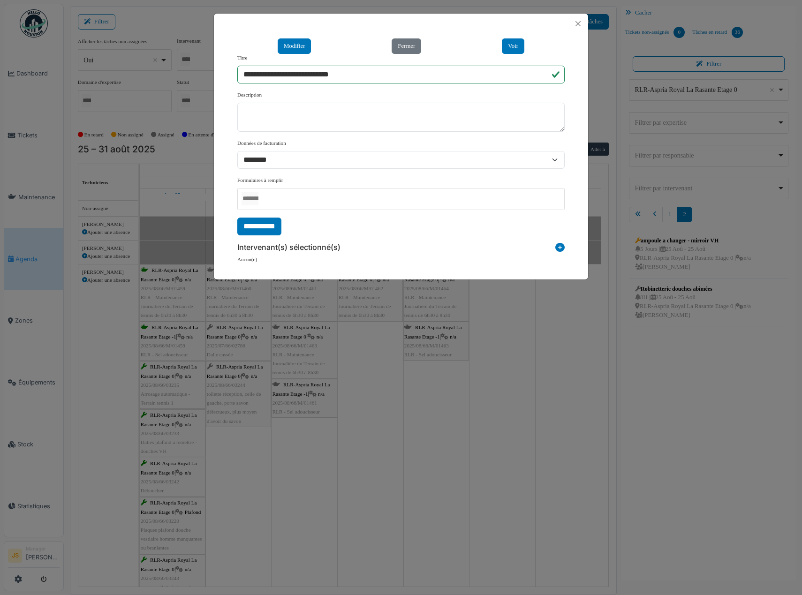
click at [561, 247] on icon at bounding box center [559, 249] width 9 height 13
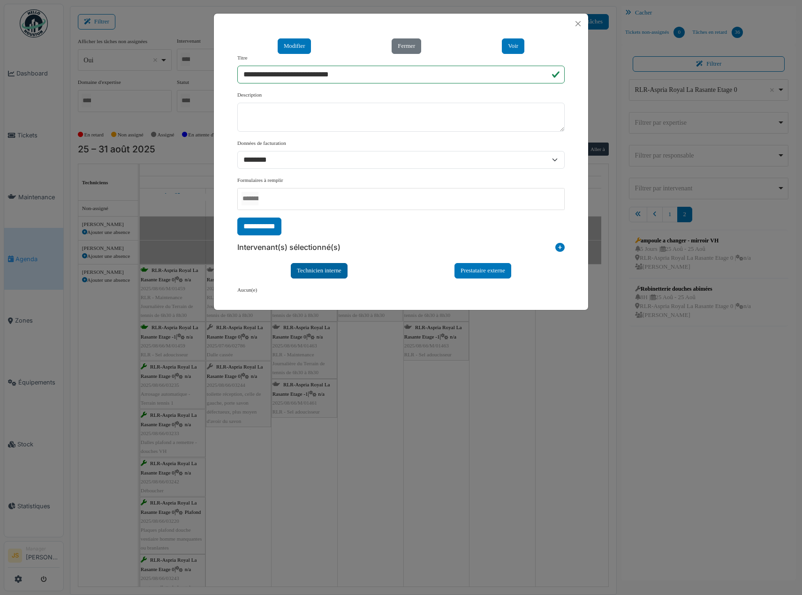
click at [333, 271] on div "Technicien interne" at bounding box center [319, 270] width 57 height 15
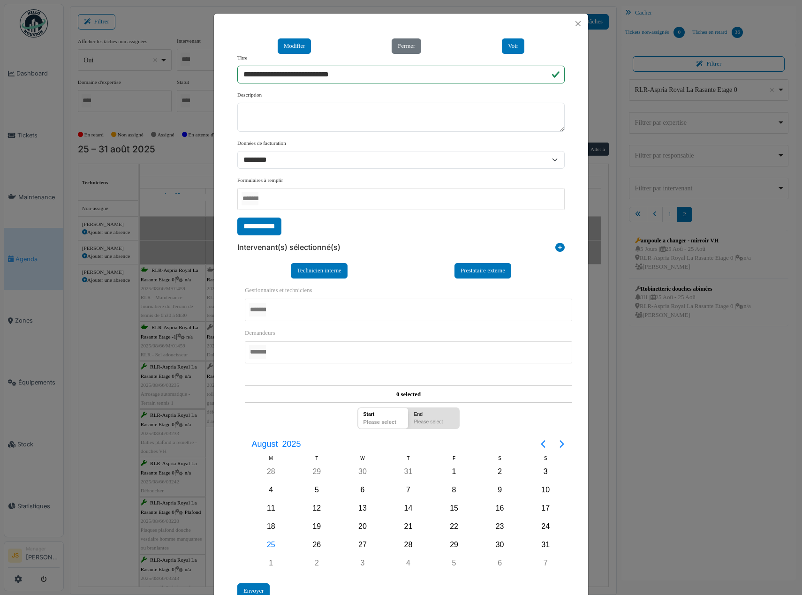
click at [306, 308] on div at bounding box center [408, 310] width 327 height 22
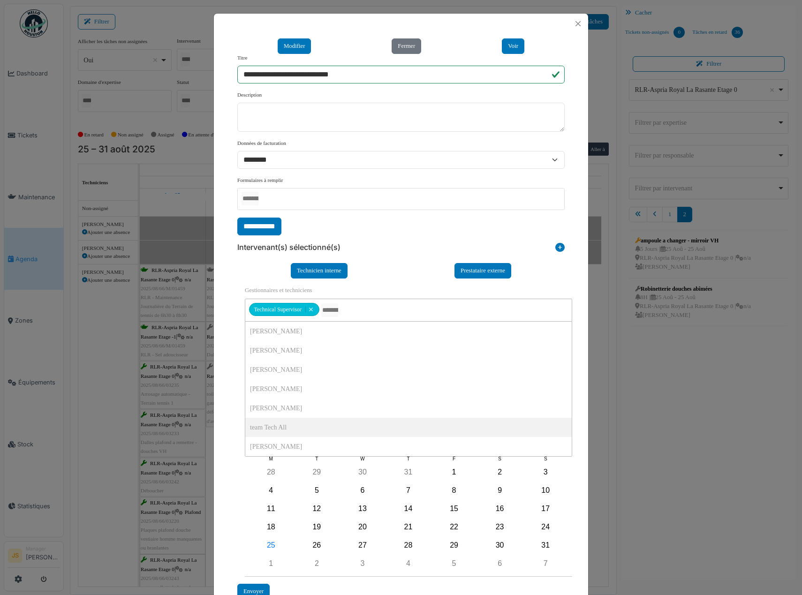
click at [226, 420] on div "**********" at bounding box center [401, 326] width 374 height 585
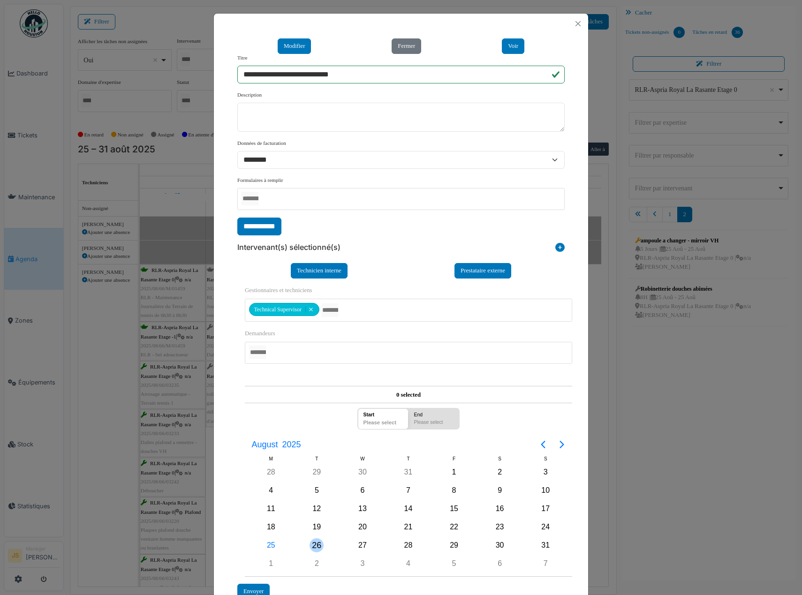
click at [317, 547] on div "26" at bounding box center [316, 545] width 14 height 14
click at [316, 547] on div "26" at bounding box center [316, 545] width 14 height 14
click at [248, 589] on div "Envoyer" at bounding box center [253, 591] width 32 height 15
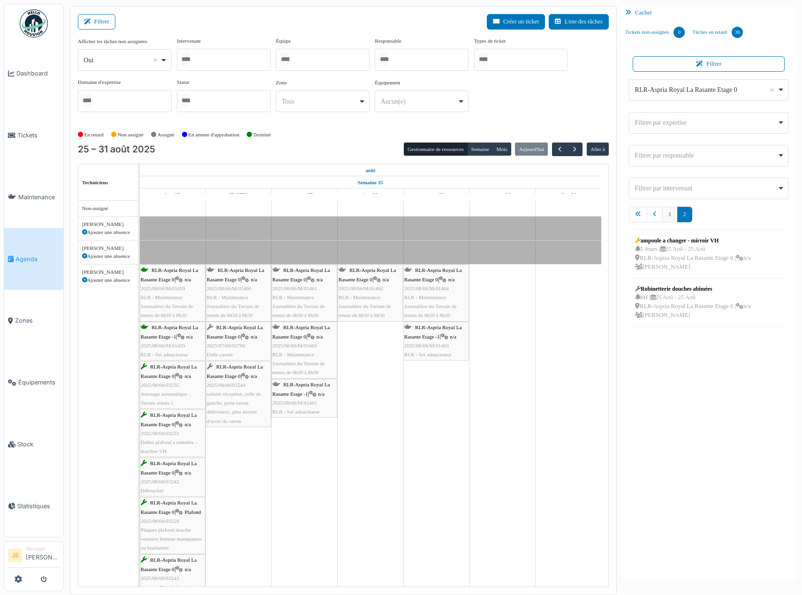
click at [670, 215] on link "1" at bounding box center [669, 214] width 15 height 15
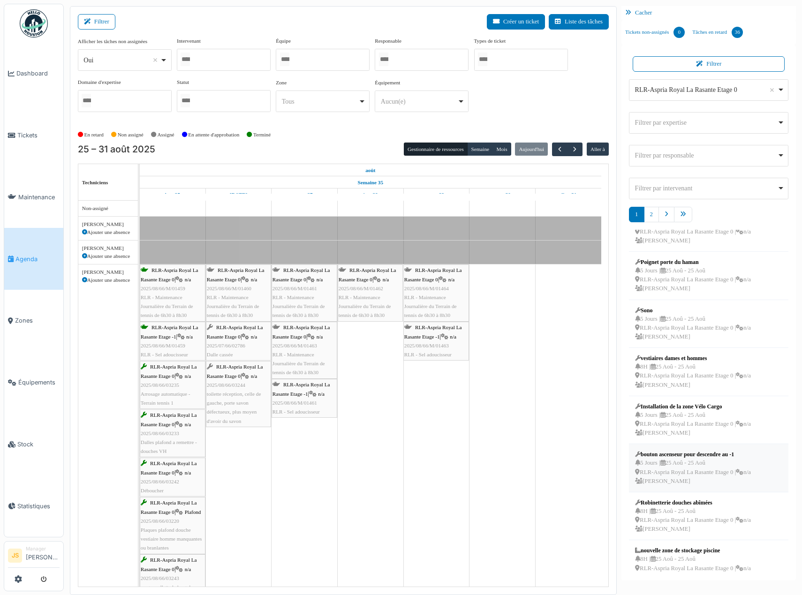
scroll to position [45, 0]
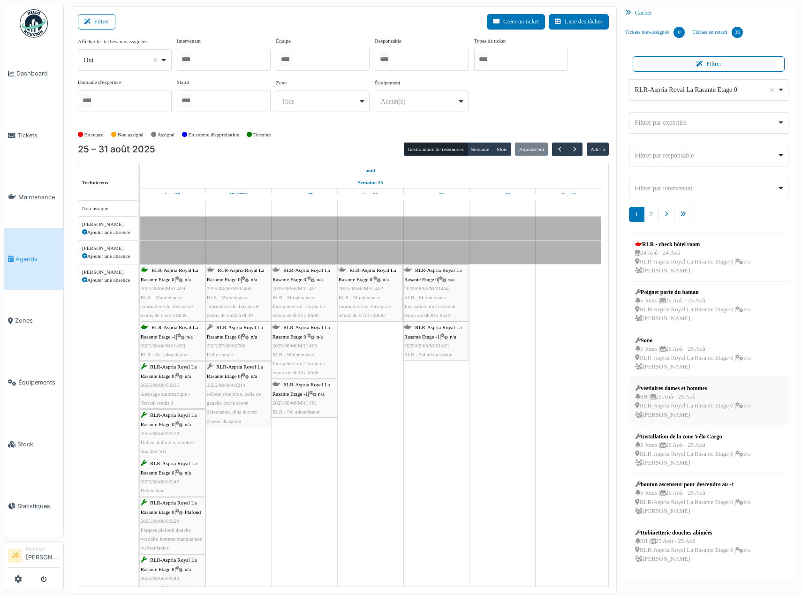
click at [693, 403] on div "8H | 25 Aoû - 25 Aoû RLR-Aspria Royal La Rasante Etage 0 | n/a Pierre De kan" at bounding box center [693, 405] width 116 height 27
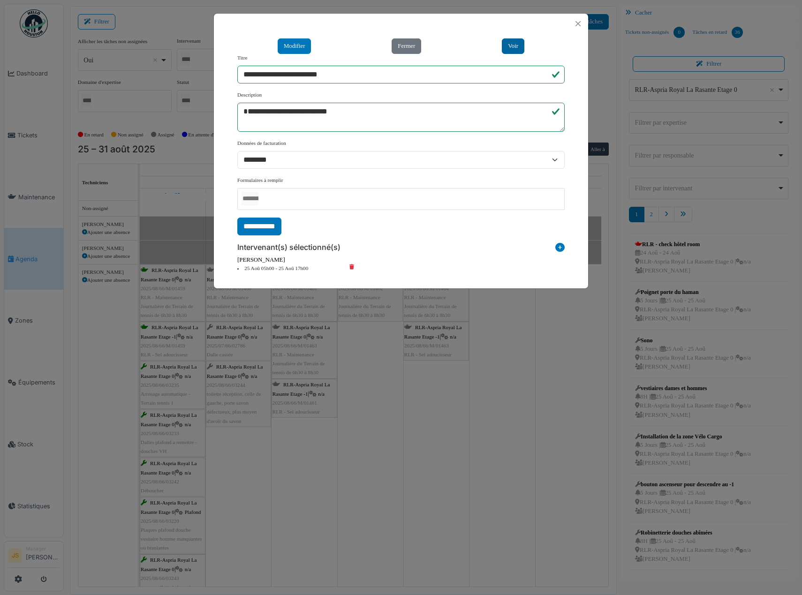
click at [508, 45] on button "Voir" at bounding box center [513, 45] width 23 height 15
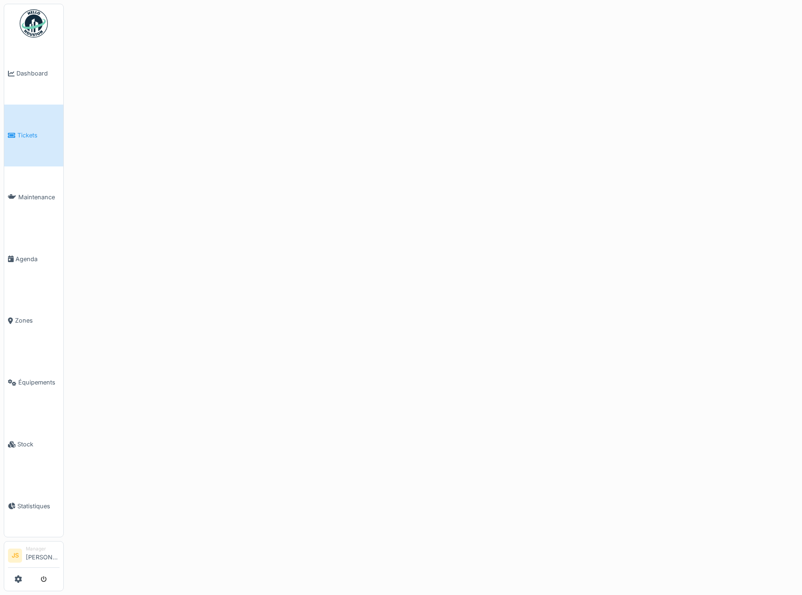
click at [28, 135] on span "Tickets" at bounding box center [38, 135] width 42 height 9
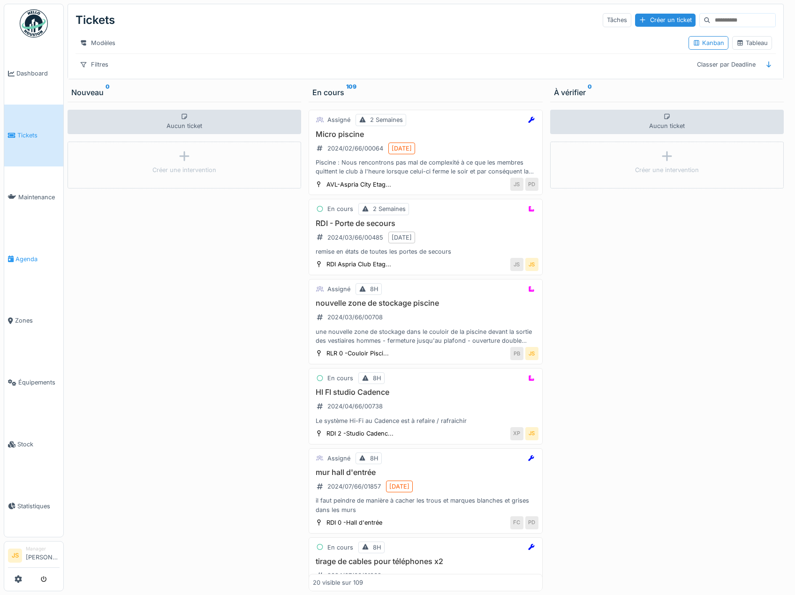
click at [19, 255] on span "Agenda" at bounding box center [37, 259] width 44 height 9
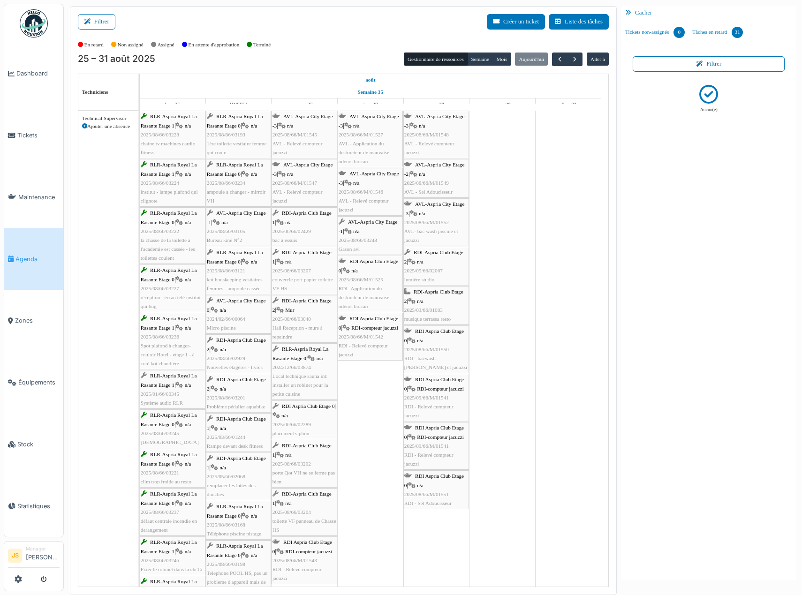
click at [227, 184] on span "2025/08/66/03234" at bounding box center [226, 183] width 38 height 6
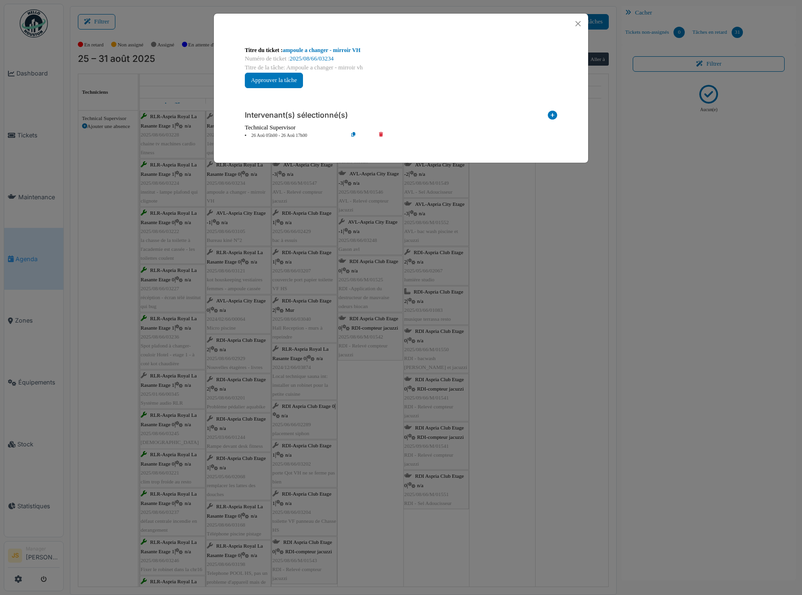
click at [486, 200] on div "**********" at bounding box center [401, 297] width 802 height 595
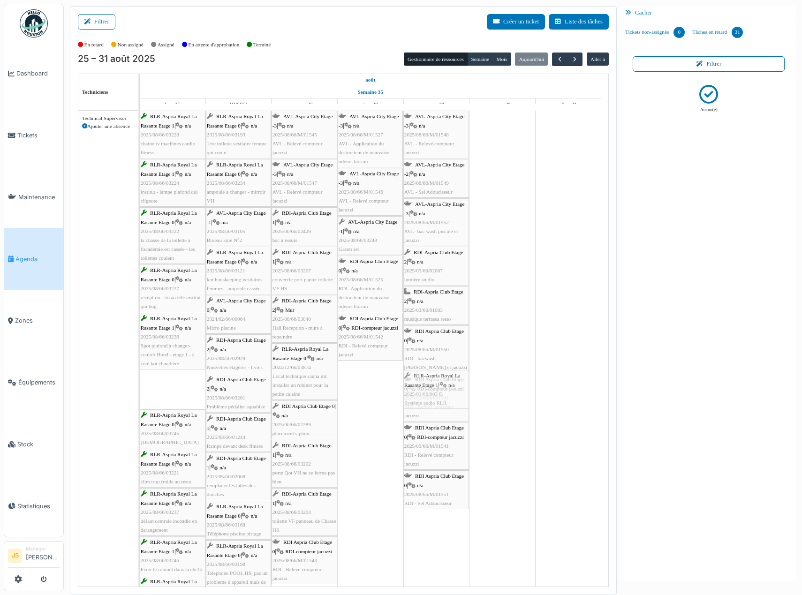
drag, startPoint x: 157, startPoint y: 393, endPoint x: 422, endPoint y: 383, distance: 266.0
click at [140, 383] on div "RLR-Aspria Royal La Rasante Etage 1 | n/a 2025/08/66/03228 chaine tv machines c…" at bounding box center [140, 473] width 0 height 724
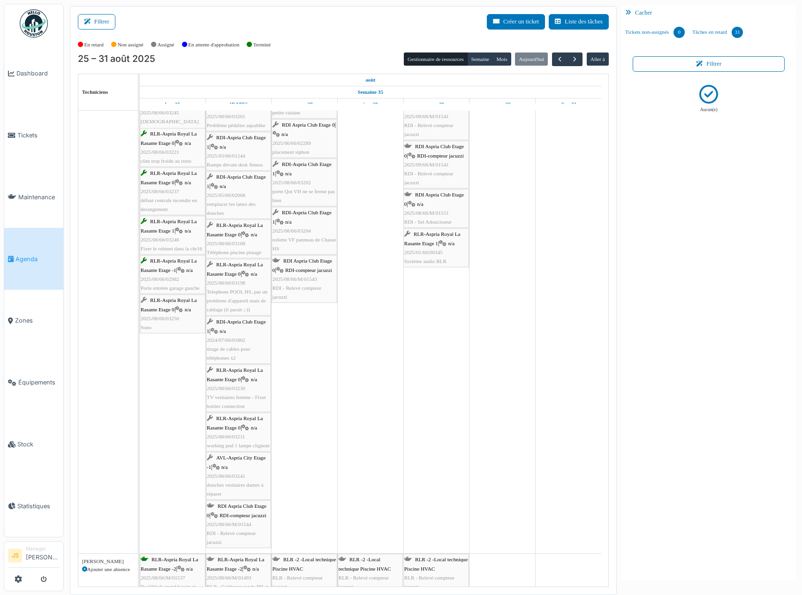
click at [172, 320] on span "2025/08/66/03250" at bounding box center [160, 318] width 38 height 6
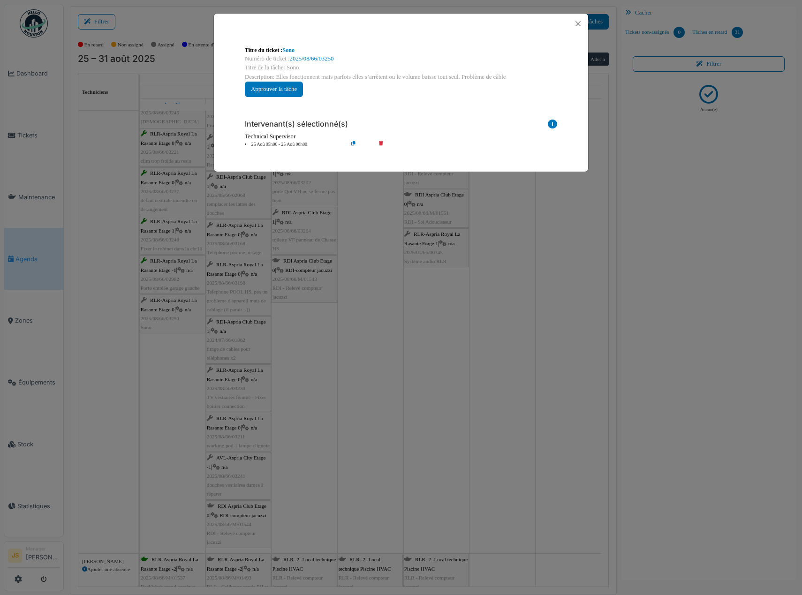
click at [296, 143] on li "25 Aoû 05h00 - 25 Aoû 06h00" at bounding box center [293, 144] width 107 height 7
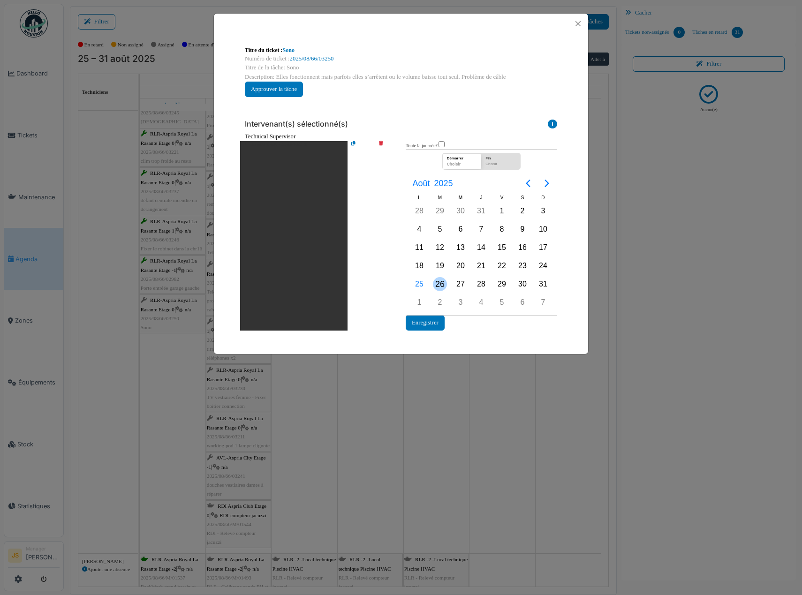
click at [439, 285] on div "26" at bounding box center [440, 284] width 14 height 14
click at [439, 284] on div "26" at bounding box center [440, 284] width 14 height 14
click at [431, 323] on button "Enregistrer" at bounding box center [424, 322] width 39 height 15
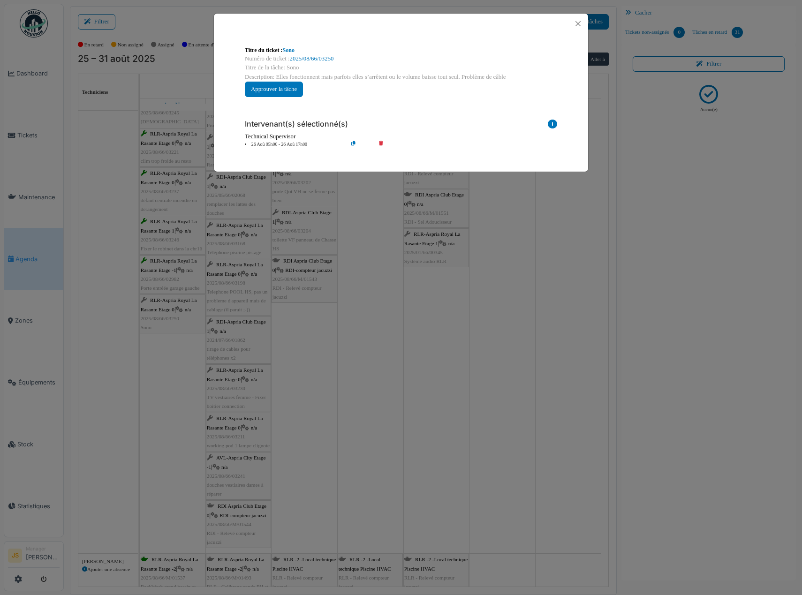
click at [393, 352] on div "**********" at bounding box center [401, 297] width 802 height 595
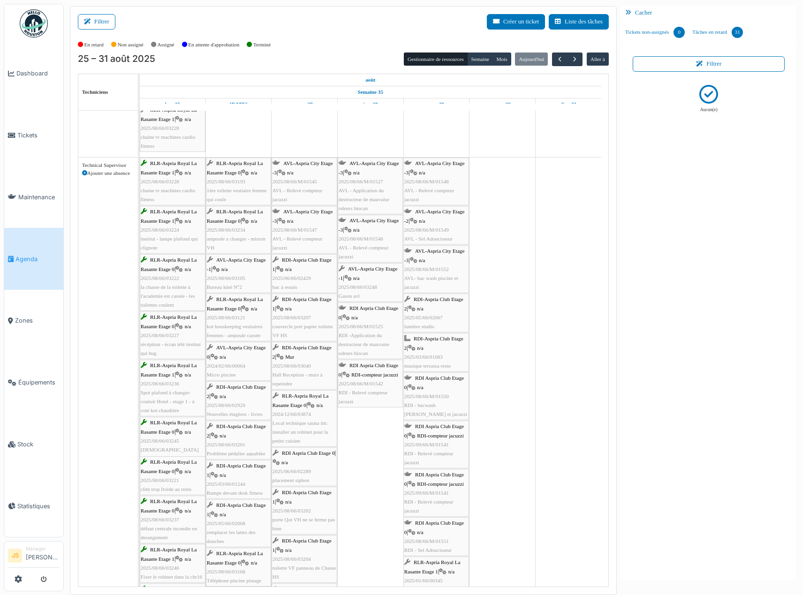
click at [221, 442] on span "2025/08/66/03201" at bounding box center [226, 445] width 38 height 6
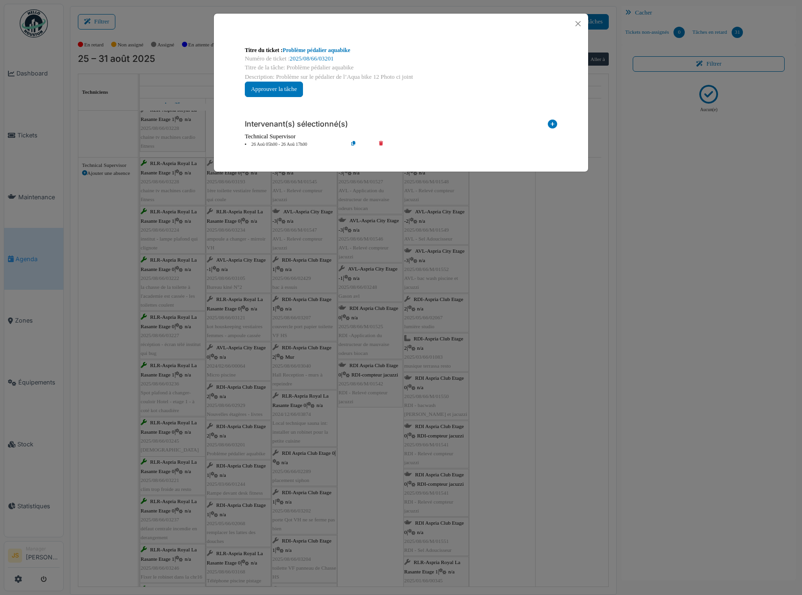
click at [382, 143] on icon at bounding box center [387, 144] width 27 height 7
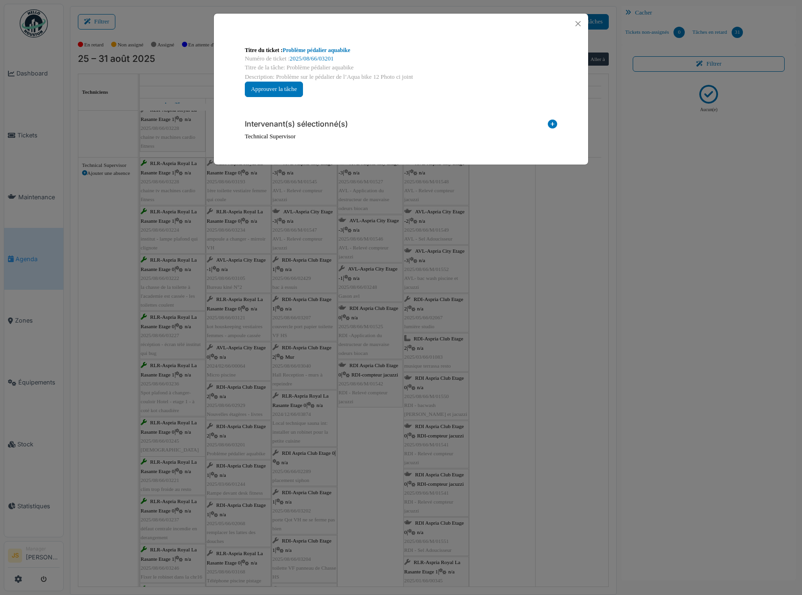
click at [552, 122] on icon at bounding box center [552, 126] width 9 height 13
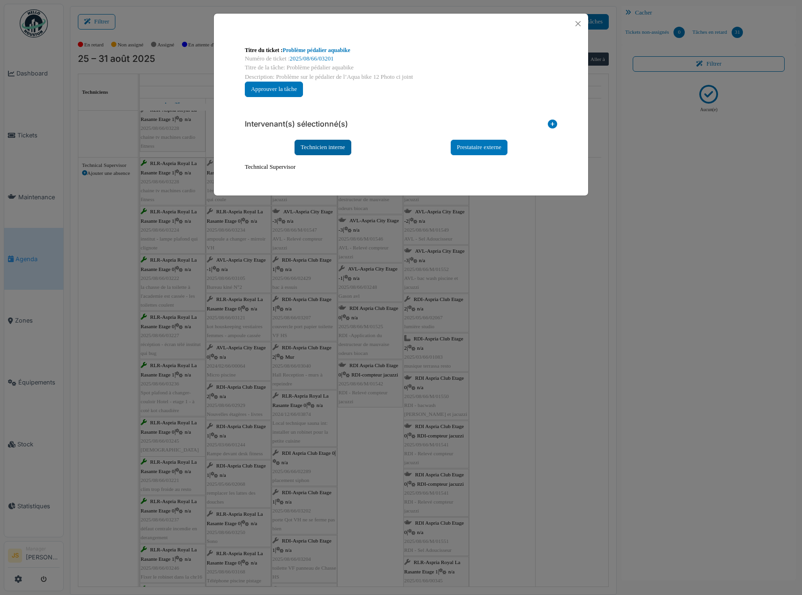
click at [336, 145] on div "Technicien interne" at bounding box center [322, 147] width 57 height 15
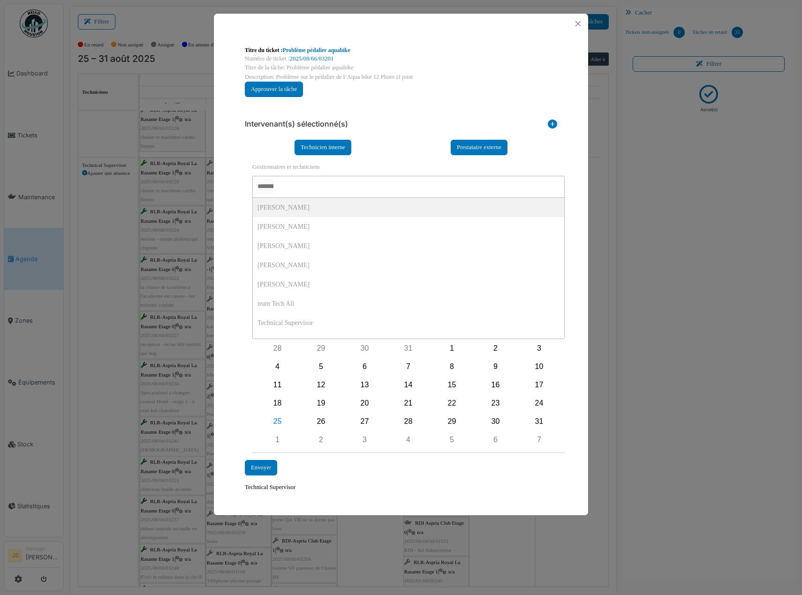
click at [273, 184] on input "AUCUN(E)" at bounding box center [264, 187] width 17 height 14
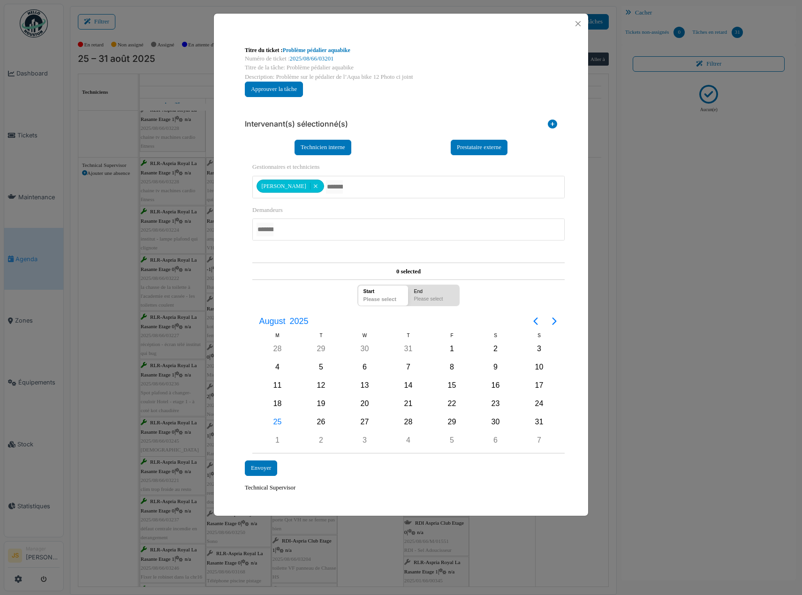
click at [228, 327] on div "**********" at bounding box center [401, 269] width 374 height 471
click at [316, 420] on div "26" at bounding box center [321, 422] width 14 height 14
click at [320, 421] on div "26" at bounding box center [321, 422] width 14 height 14
click at [270, 468] on div "Envoyer" at bounding box center [261, 467] width 32 height 15
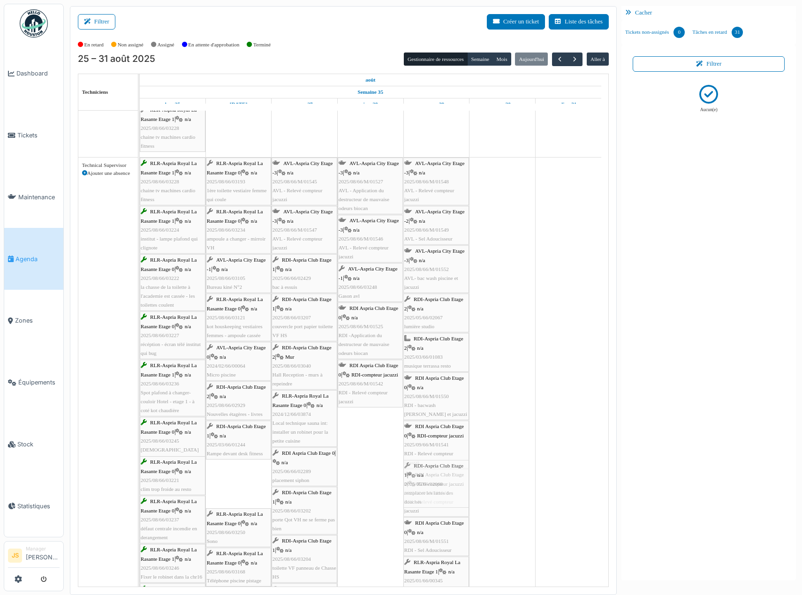
drag, startPoint x: 223, startPoint y: 484, endPoint x: 403, endPoint y: 481, distance: 179.6
click at [140, 481] on div "RLR-Aspria Royal La Rasante Etage 1 | n/a 2025/08/66/03228 chaine tv machines c…" at bounding box center [140, 520] width 0 height 724
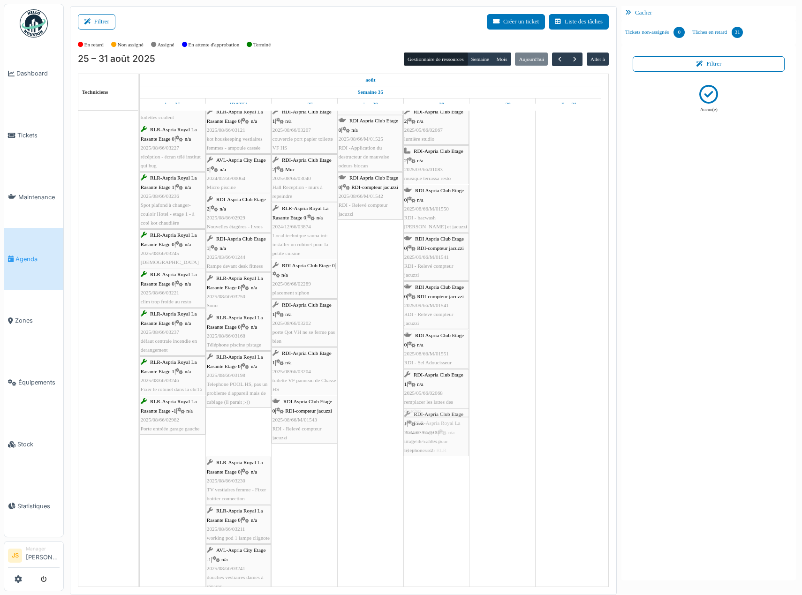
drag, startPoint x: 233, startPoint y: 439, endPoint x: 408, endPoint y: 427, distance: 175.3
click at [140, 427] on div "RLR-Aspria Royal La Rasante Etage 1 | n/a 2025/08/66/03228 chaine tv machines c…" at bounding box center [140, 307] width 0 height 675
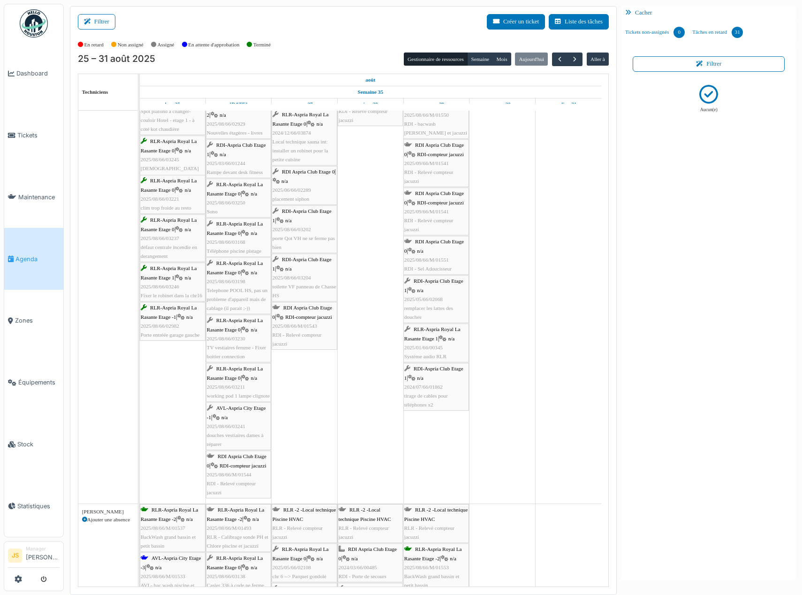
click at [232, 439] on div "AVL-Aspria City Etage -1 | n/a 2025/08/66/03241 douches vestiaires dames à répa…" at bounding box center [238, 426] width 63 height 45
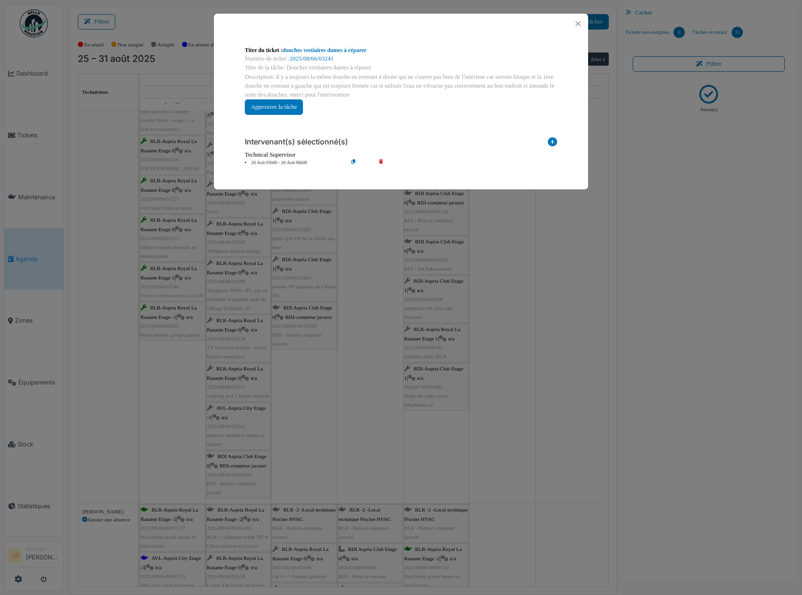
click at [305, 397] on div "**********" at bounding box center [401, 297] width 802 height 595
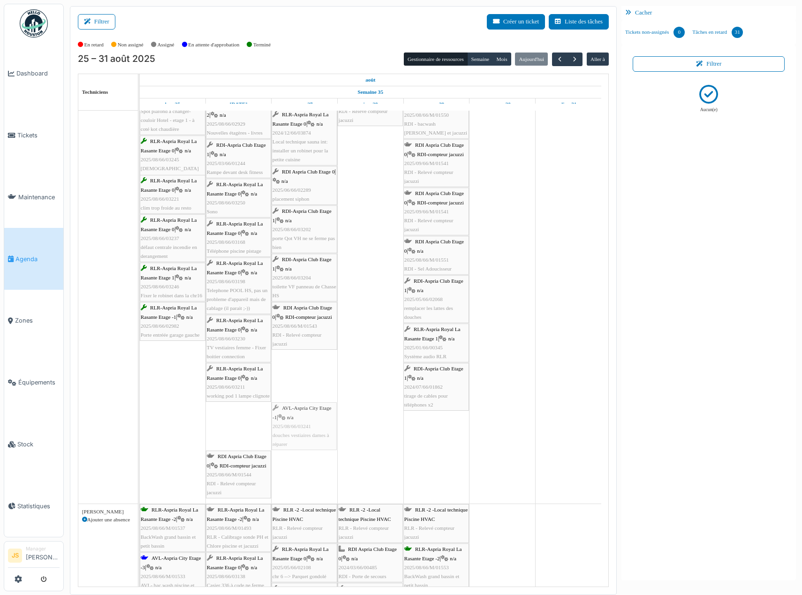
drag, startPoint x: 243, startPoint y: 435, endPoint x: 279, endPoint y: 428, distance: 37.2
click at [140, 425] on div "RLR-Aspria Royal La Rasante Etage 1 | n/a 2025/08/66/03228 chaine tv machines c…" at bounding box center [140, 189] width 0 height 627
